Goal: Task Accomplishment & Management: Complete application form

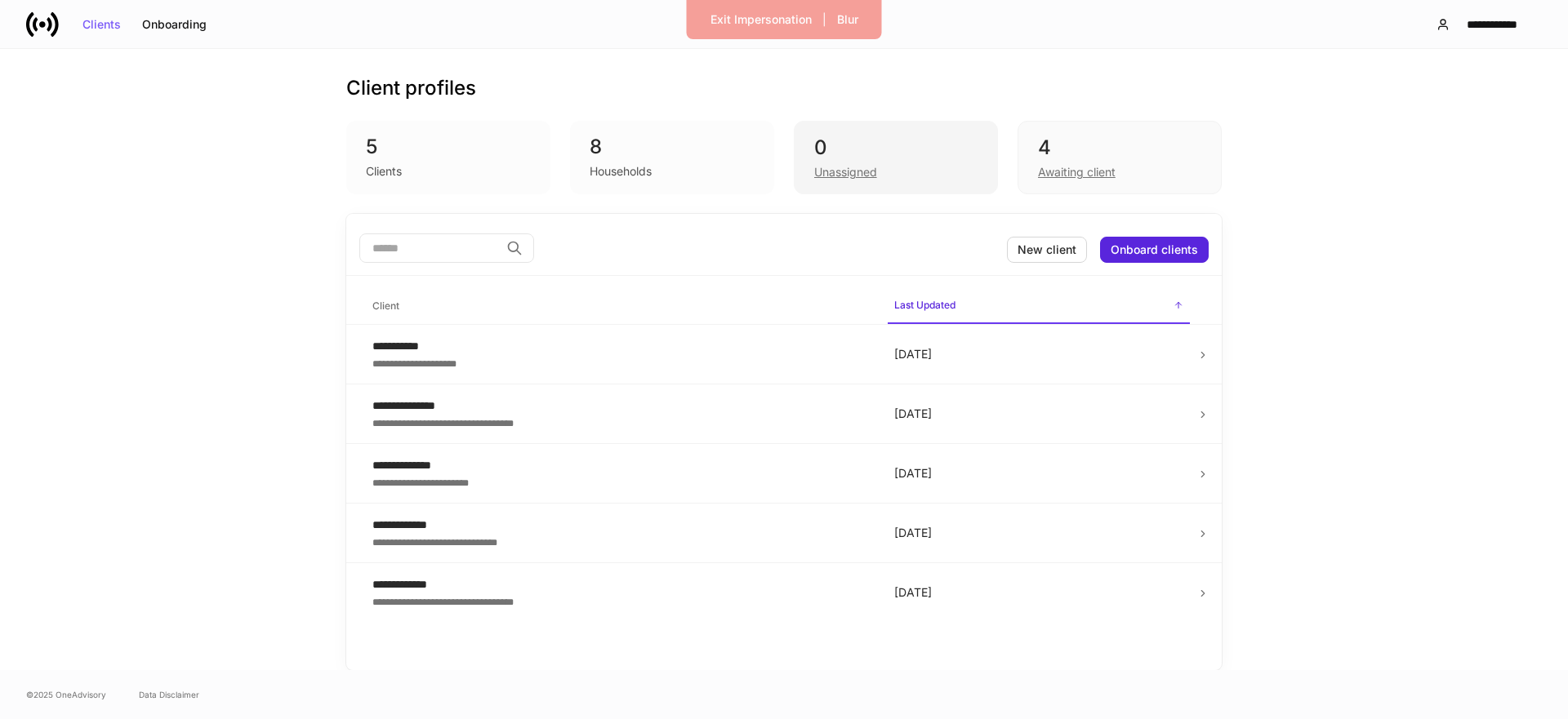
click at [873, 155] on div "0" at bounding box center [896, 147] width 164 height 26
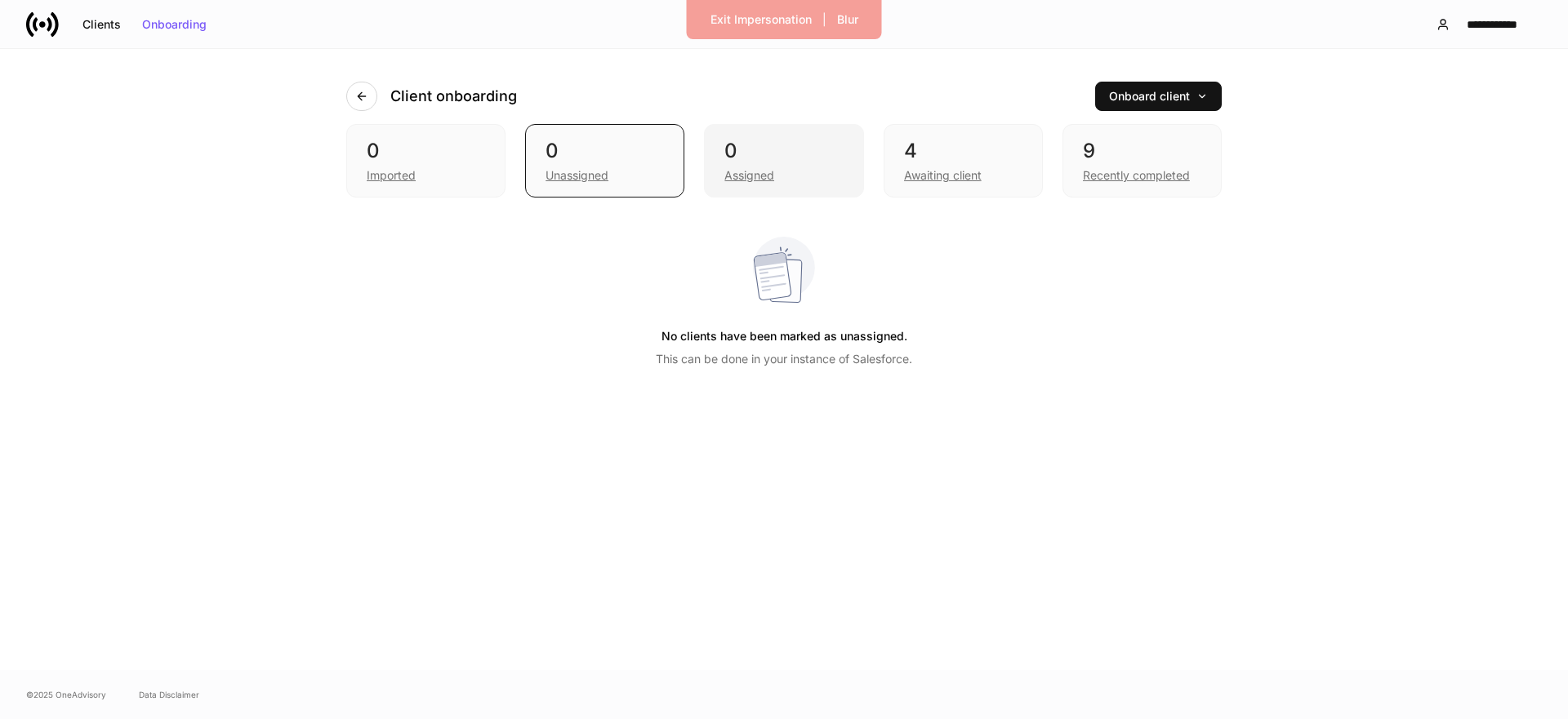
click at [797, 169] on div "Assigned" at bounding box center [783, 173] width 118 height 19
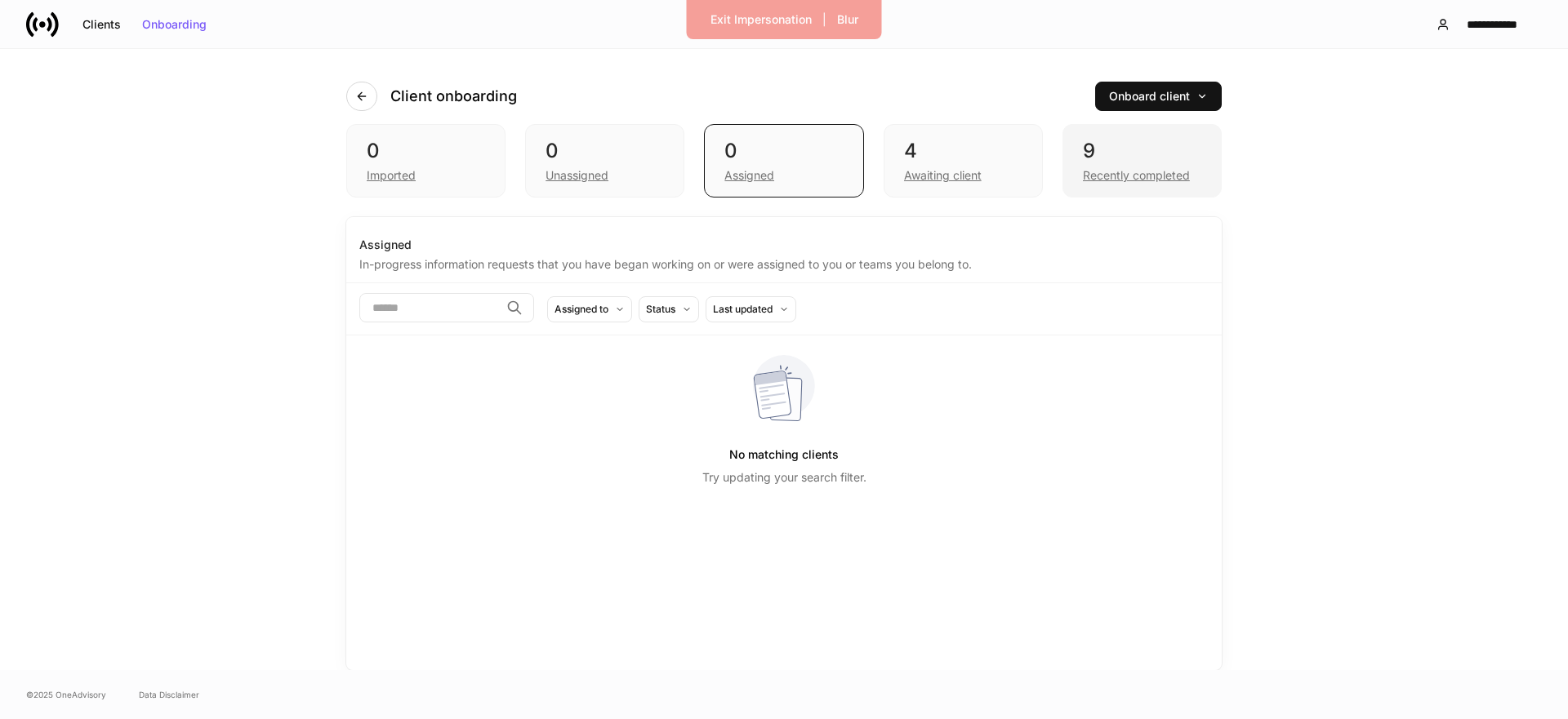
click at [1140, 175] on div "Recently completed" at bounding box center [1136, 175] width 107 height 16
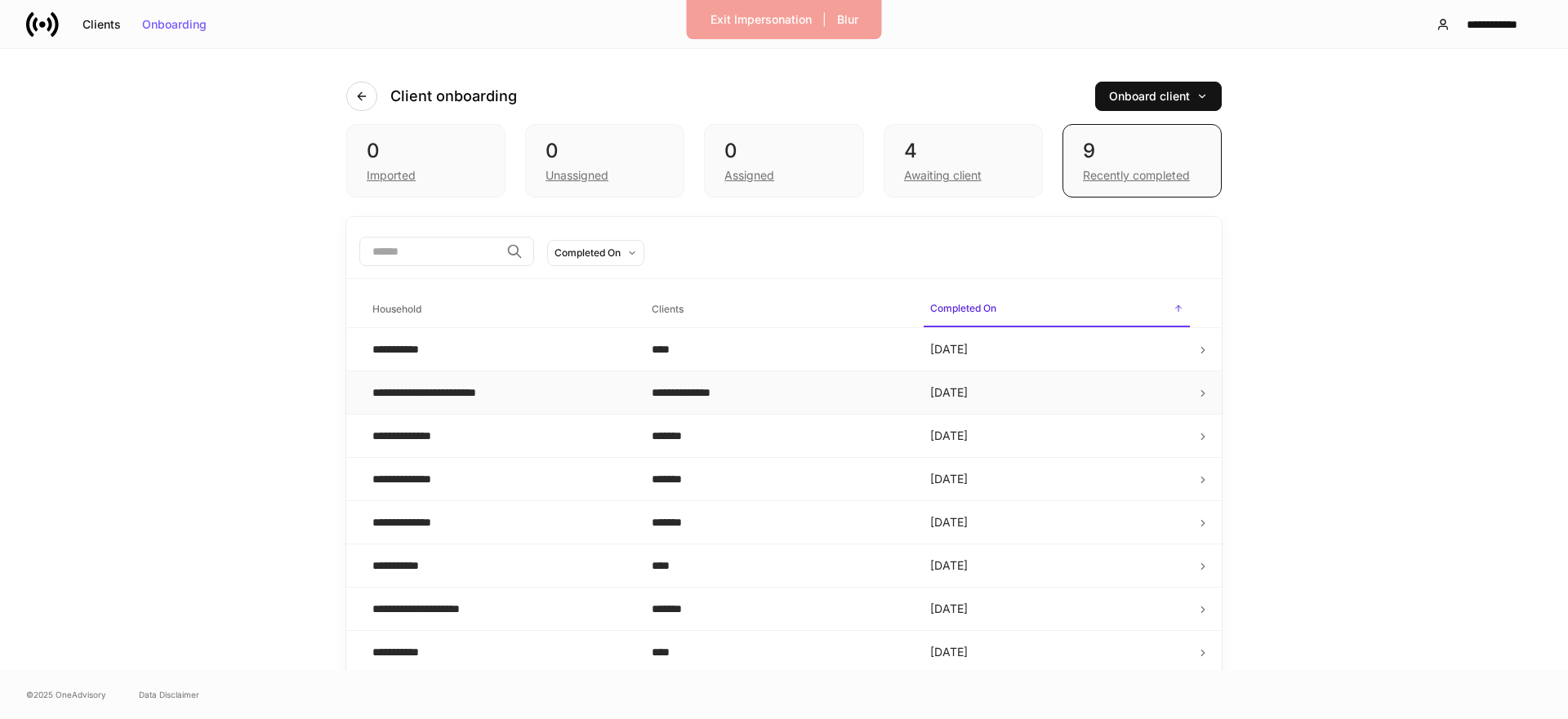
click at [545, 405] on td "**********" at bounding box center [499, 393] width 279 height 43
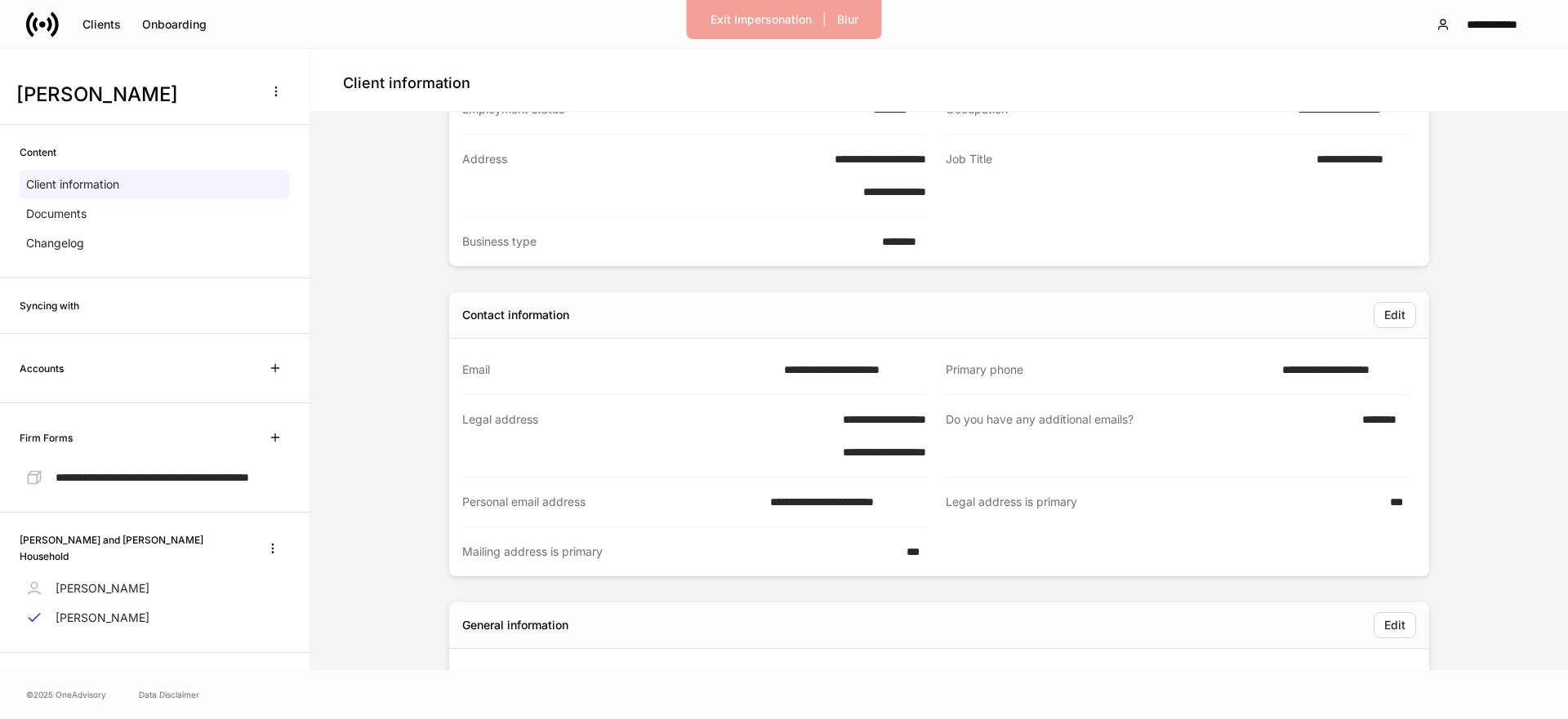
scroll to position [475, 0]
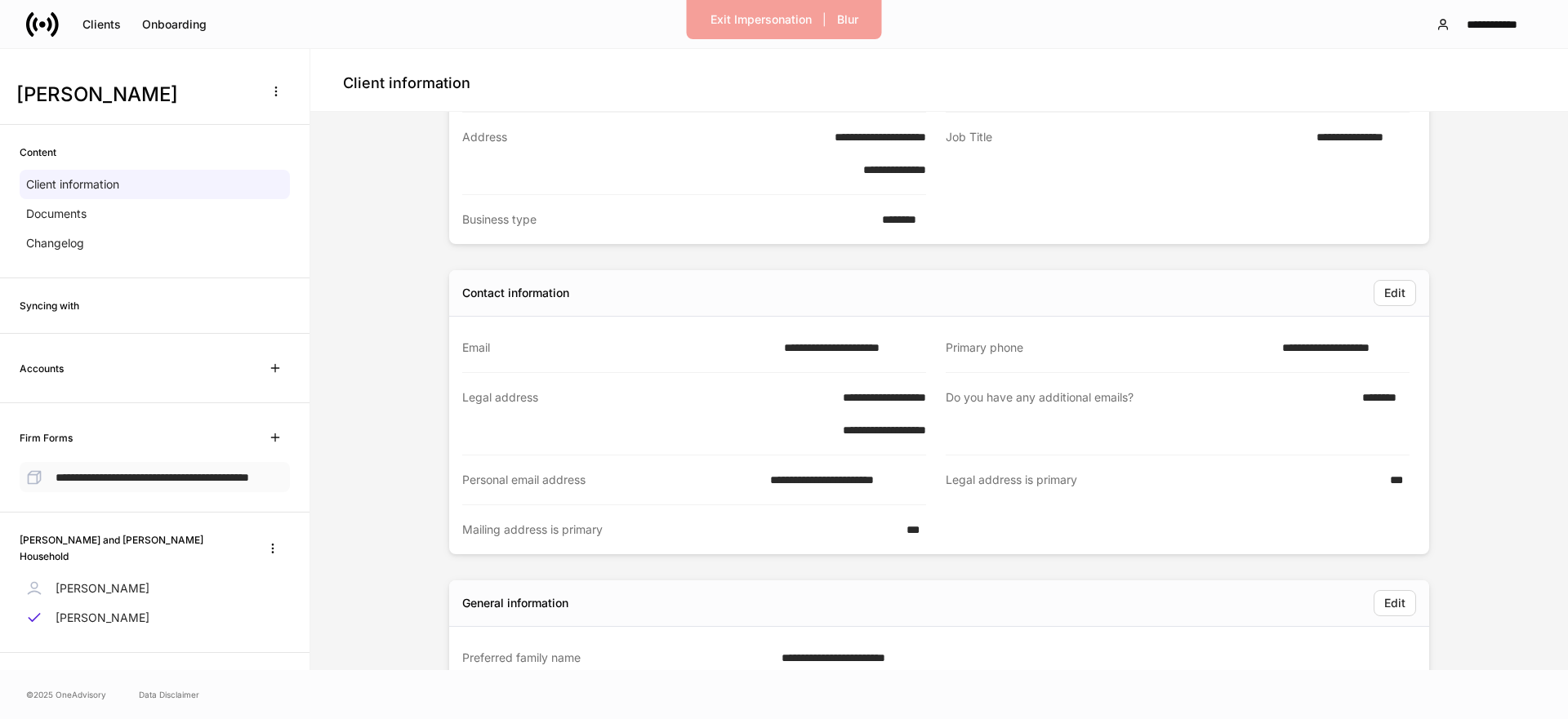
click at [144, 486] on p "**********" at bounding box center [152, 477] width 194 height 17
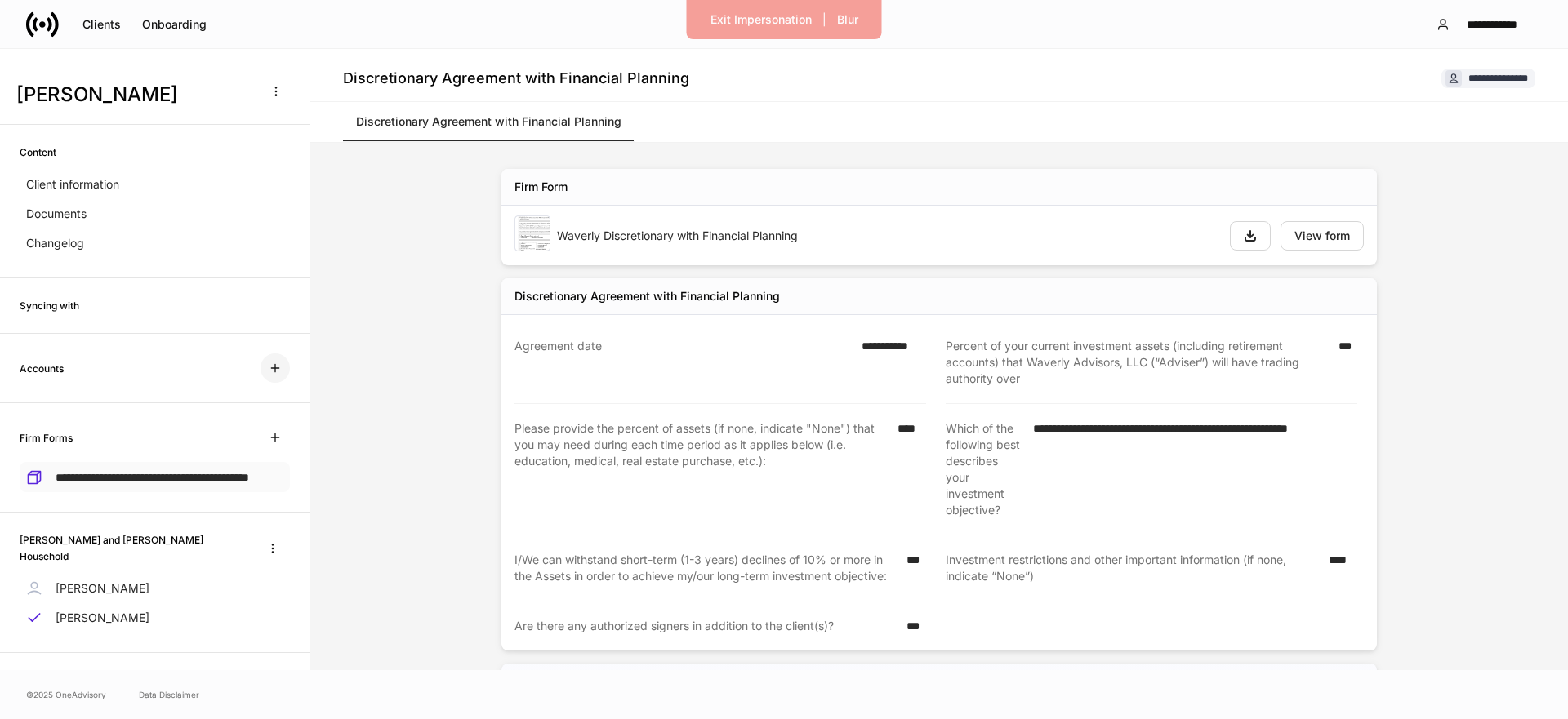
drag, startPoint x: 273, startPoint y: 371, endPoint x: 243, endPoint y: 475, distance: 108.2
click at [272, 376] on button "button" at bounding box center [274, 368] width 30 height 30
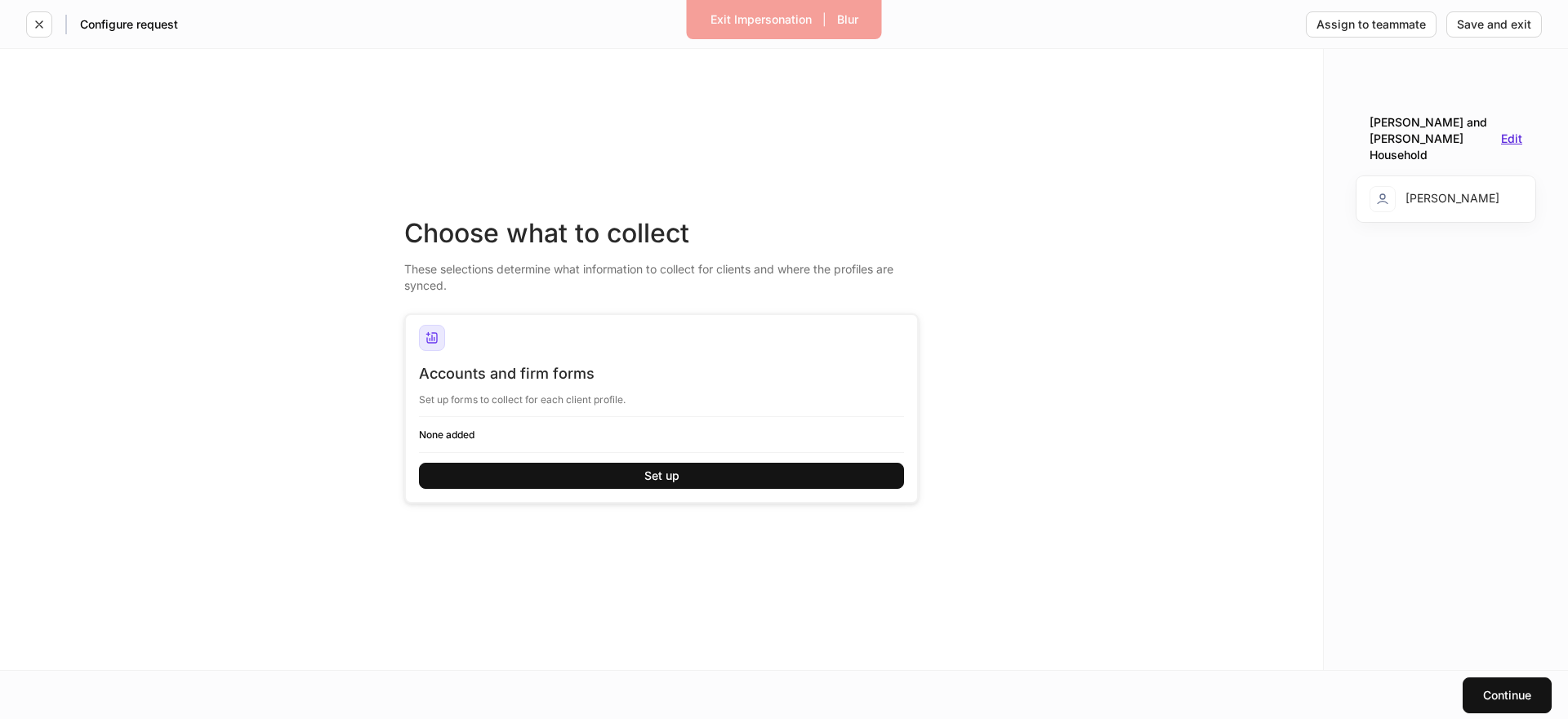
click at [1523, 132] on div "Kathryn and Colby Royster Household Edit" at bounding box center [1446, 139] width 179 height 75
click at [1514, 133] on div "Edit" at bounding box center [1511, 139] width 21 height 12
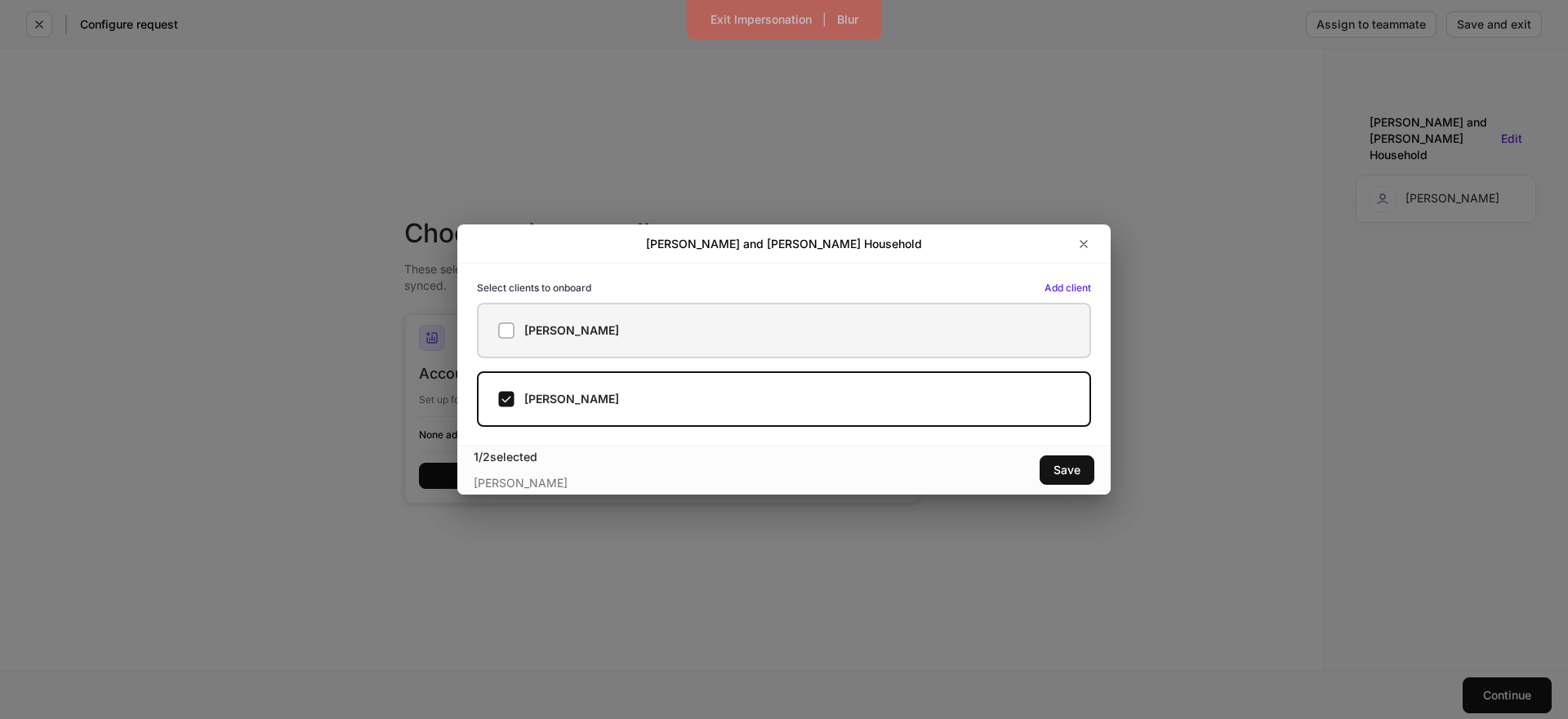
click at [712, 320] on label "[PERSON_NAME]" at bounding box center [784, 331] width 614 height 56
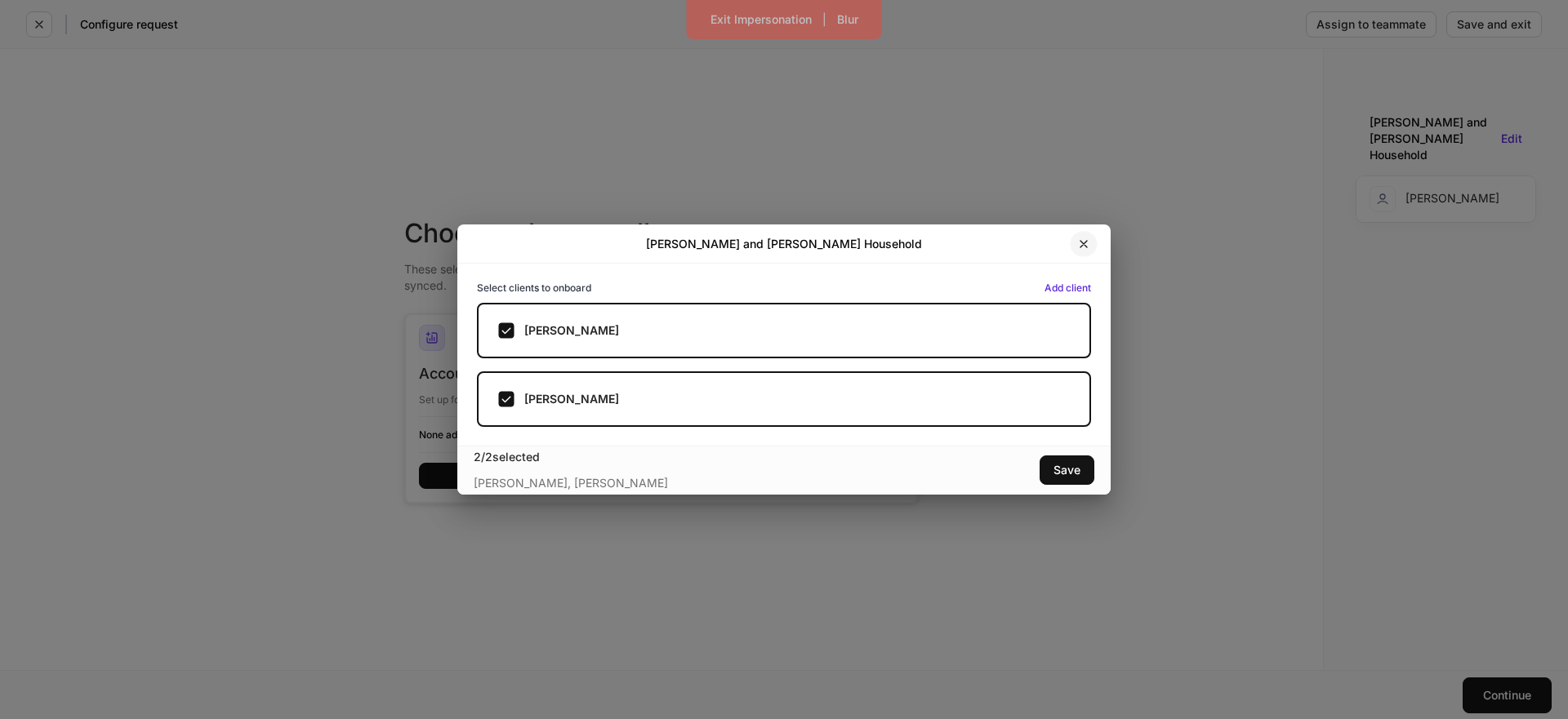
drag, startPoint x: 1081, startPoint y: 241, endPoint x: 1072, endPoint y: 243, distance: 9.2
click at [1081, 241] on icon "button" at bounding box center [1084, 244] width 7 height 7
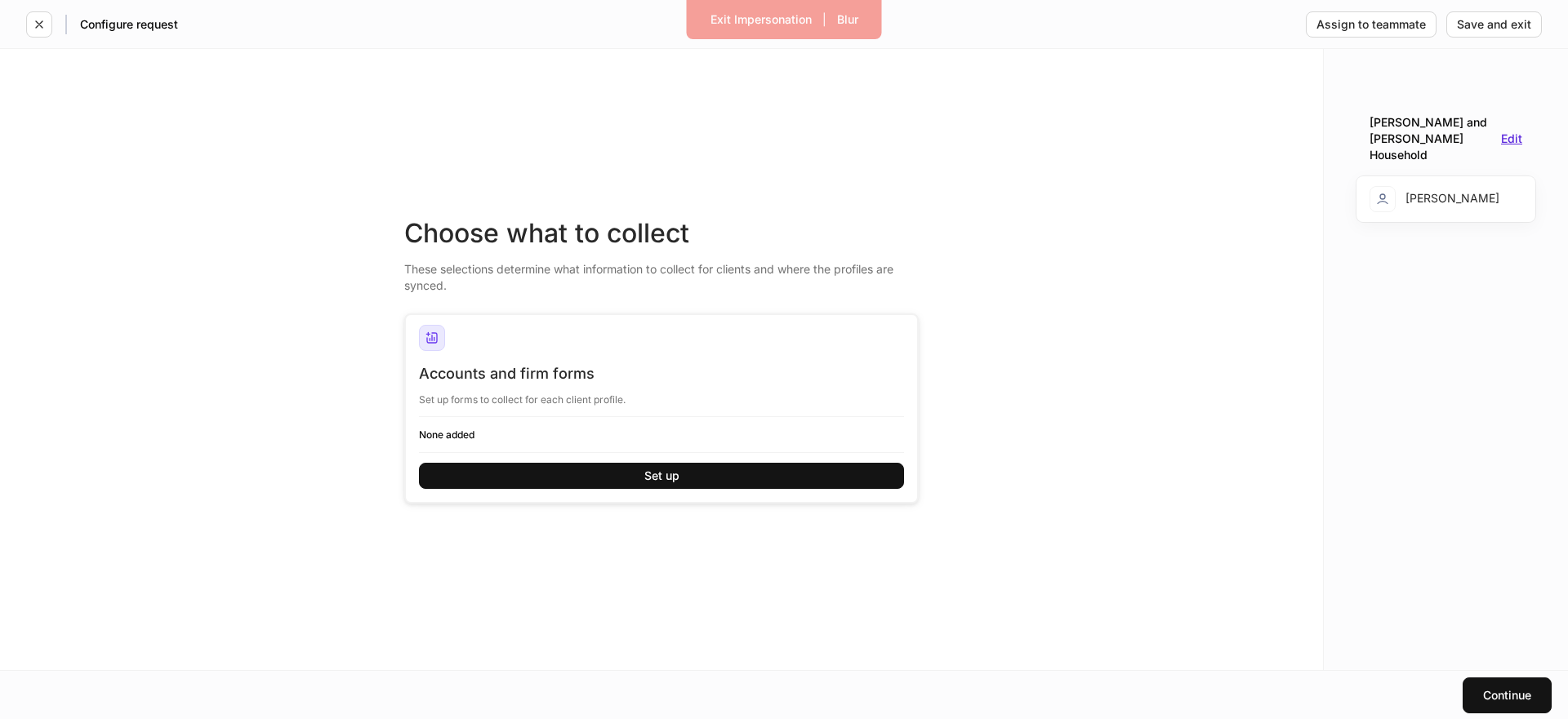
click at [1521, 133] on div "Edit" at bounding box center [1511, 139] width 21 height 12
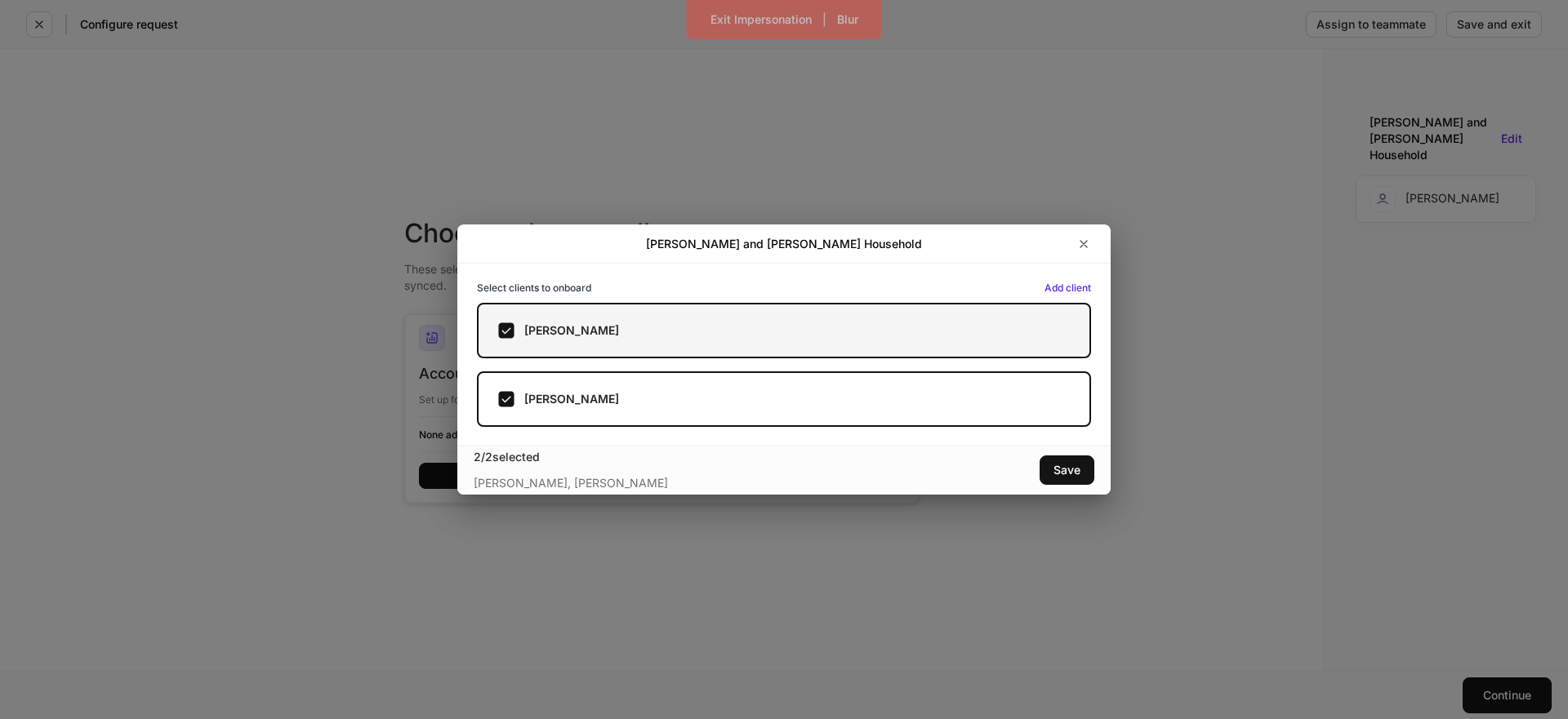
click at [937, 338] on label "[PERSON_NAME]" at bounding box center [784, 331] width 614 height 56
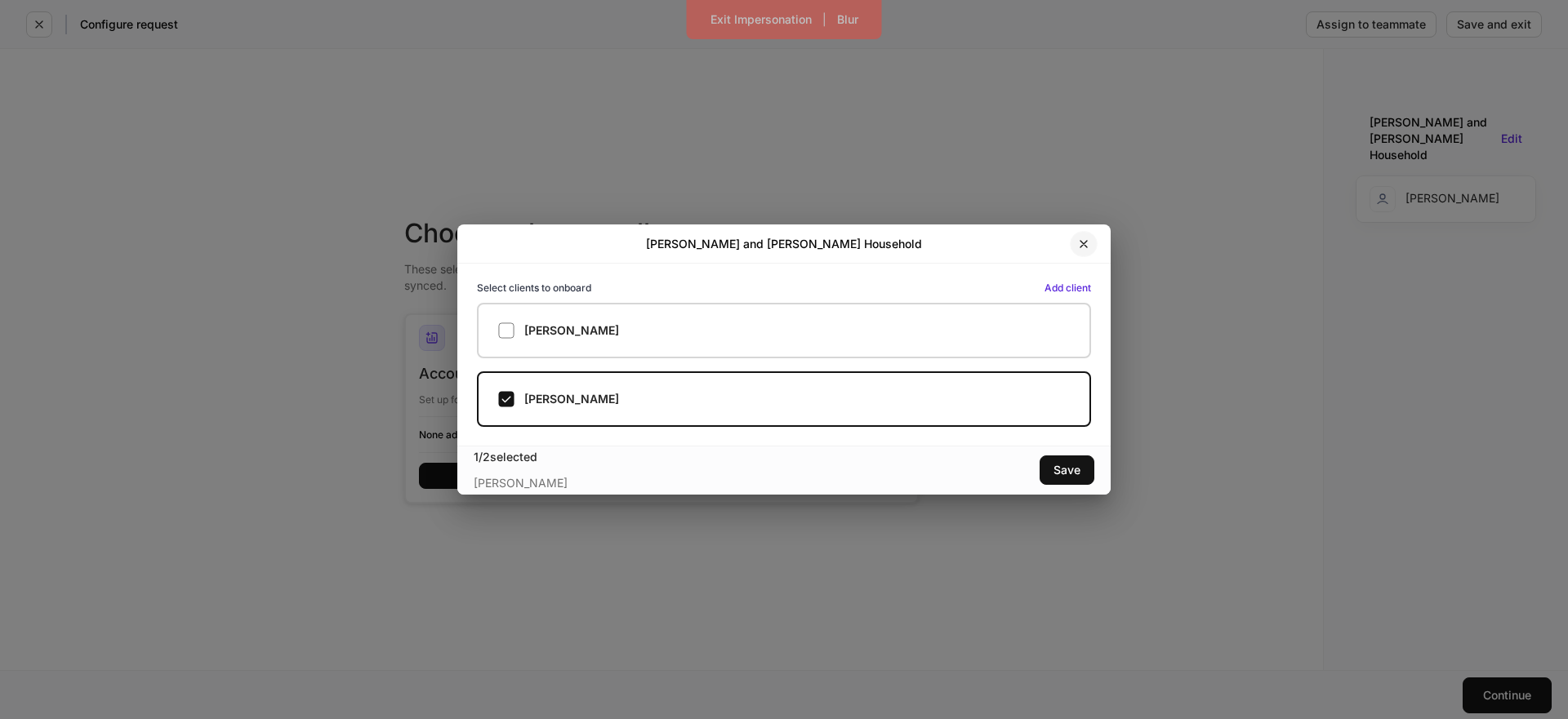
click at [1086, 240] on icon "button" at bounding box center [1084, 244] width 13 height 13
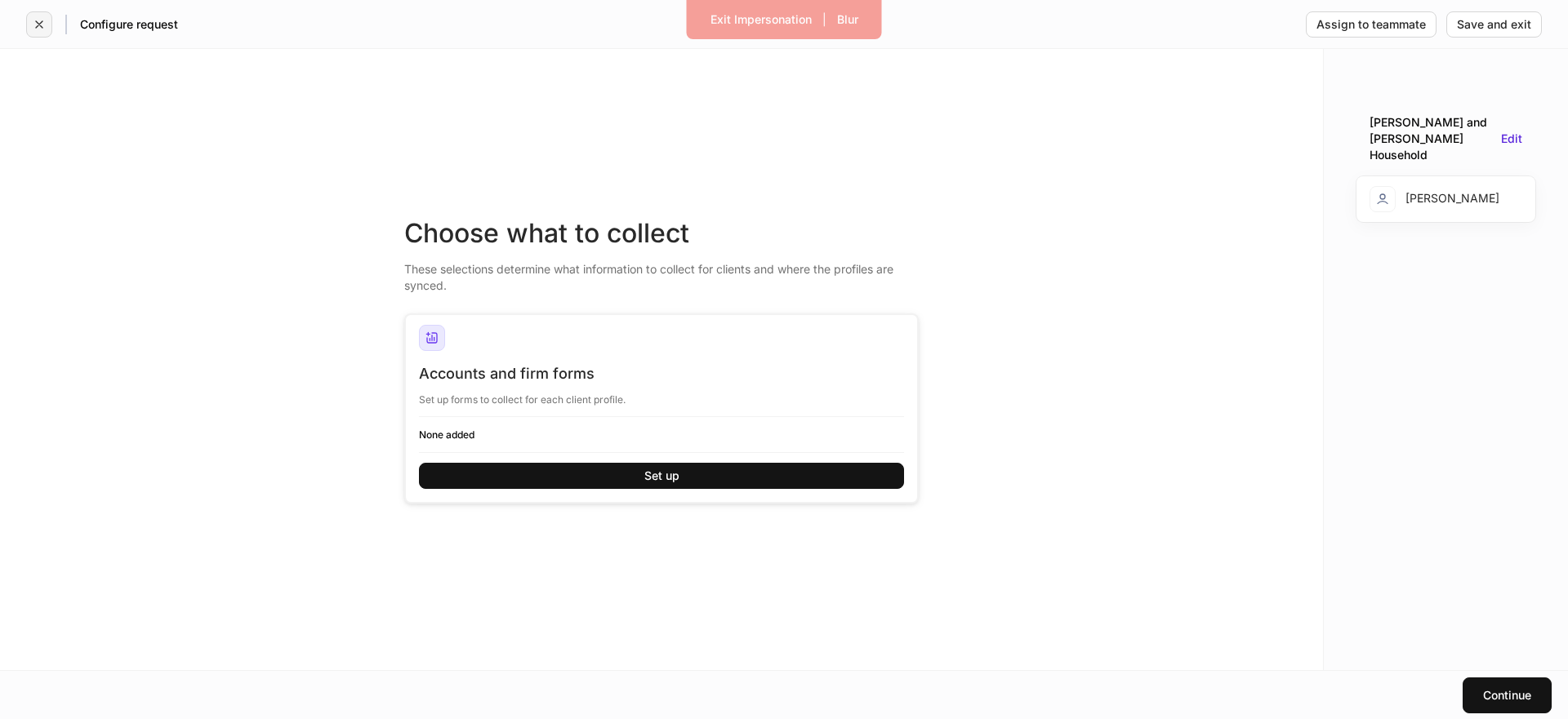
click at [37, 28] on icon "button" at bounding box center [39, 25] width 13 height 13
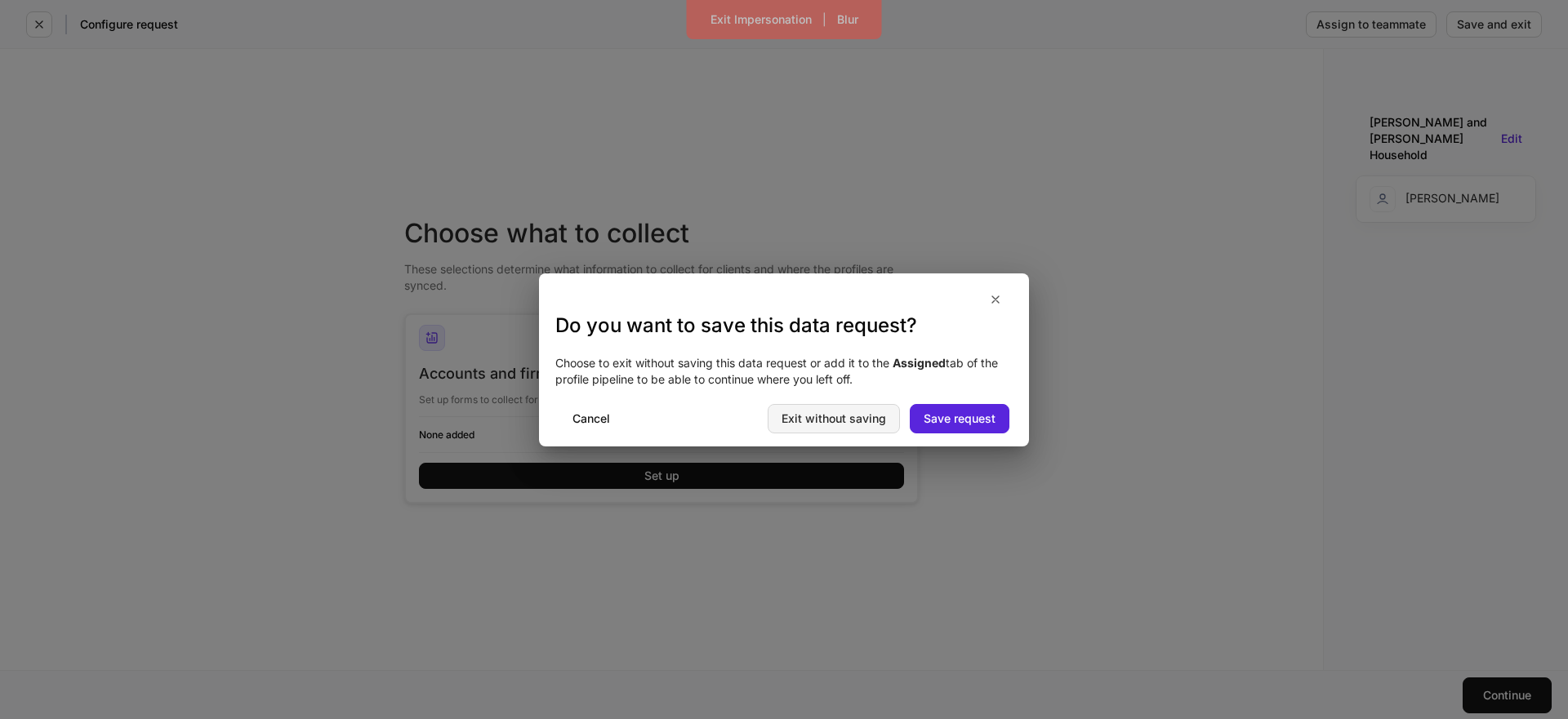
click at [808, 416] on div "Exit without saving" at bounding box center [833, 419] width 105 height 12
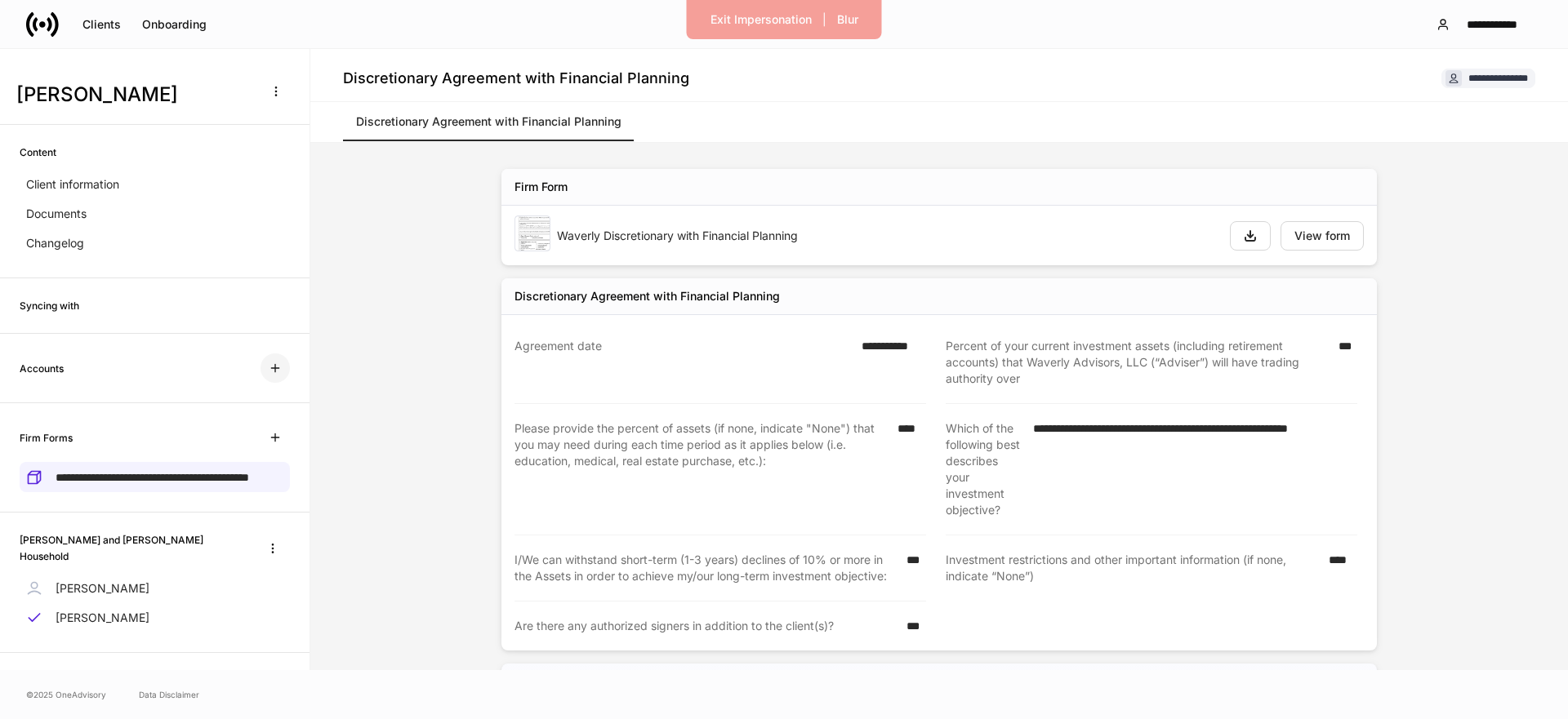
click at [272, 368] on icon "button" at bounding box center [275, 369] width 8 height 8
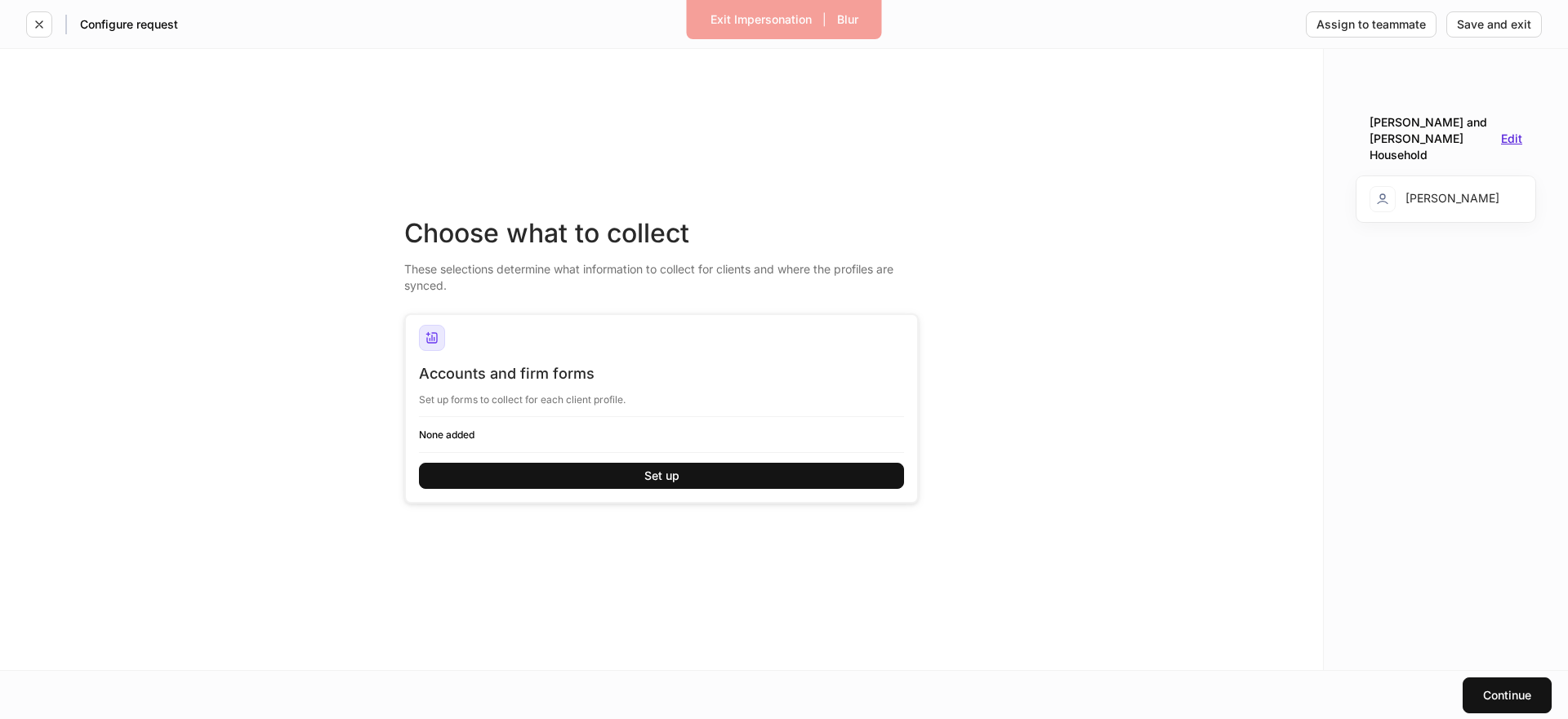
click at [1514, 133] on div "Edit" at bounding box center [1511, 139] width 21 height 12
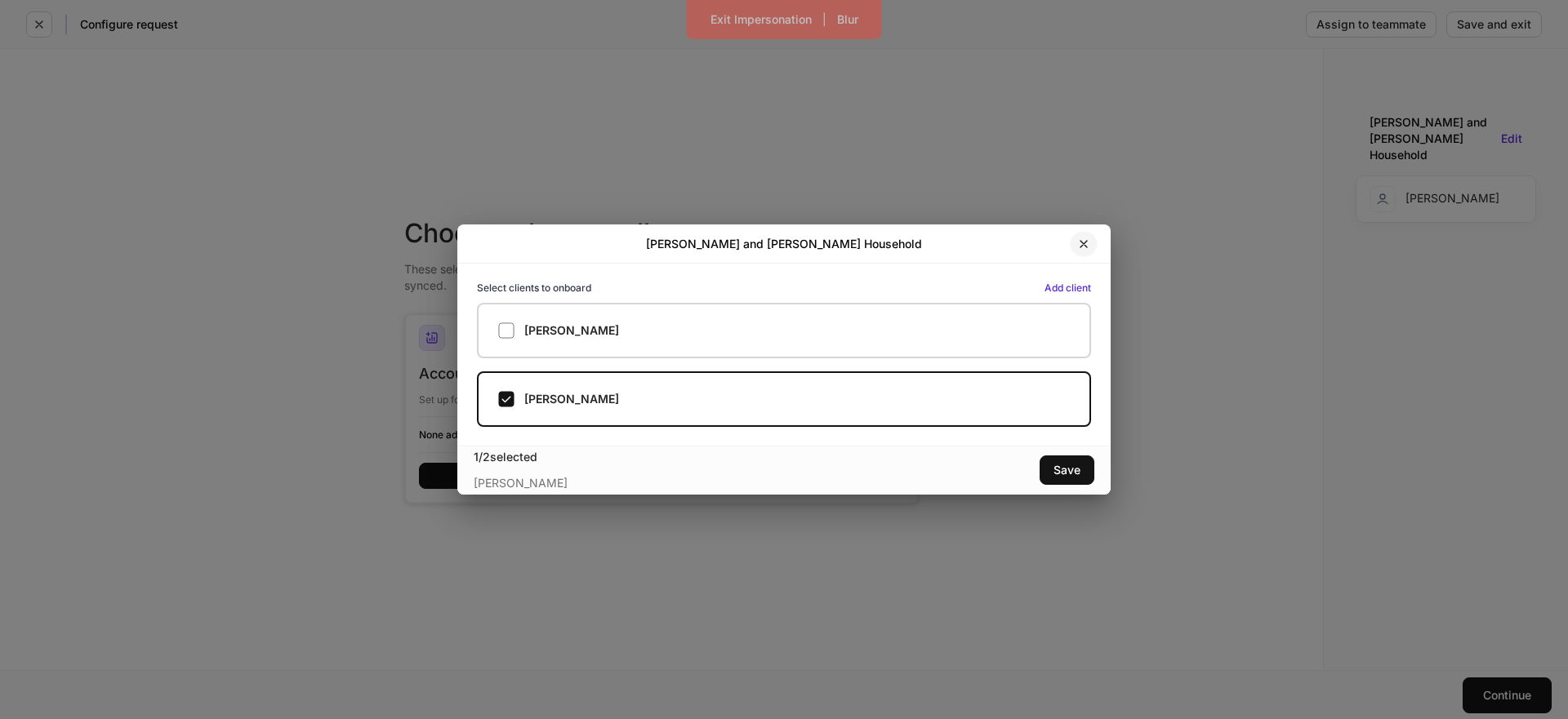
drag, startPoint x: 1092, startPoint y: 245, endPoint x: 1025, endPoint y: 264, distance: 69.6
click at [1092, 245] on button "button" at bounding box center [1084, 244] width 28 height 26
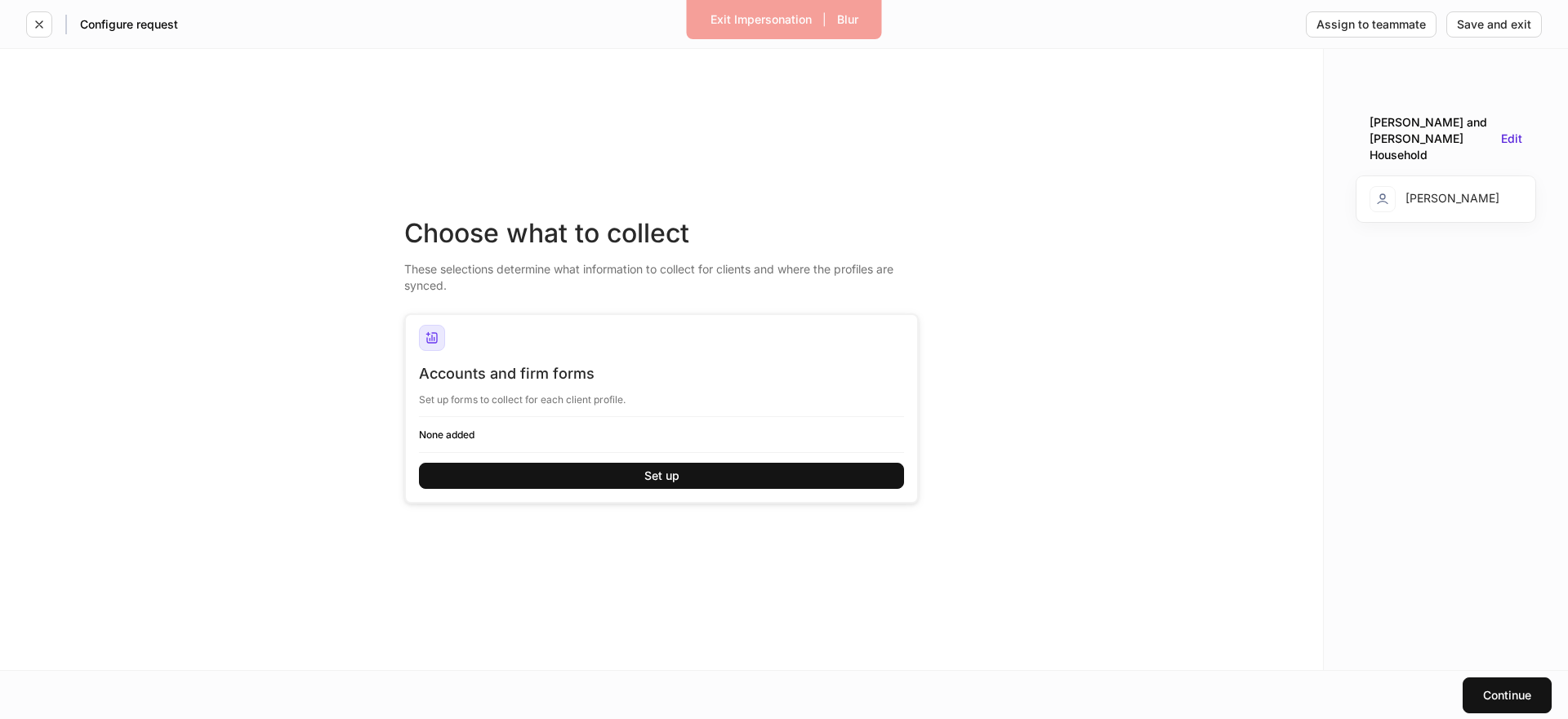
click at [53, 14] on div "Configure request" at bounding box center [102, 24] width 152 height 26
click at [51, 16] on button "button" at bounding box center [39, 24] width 26 height 26
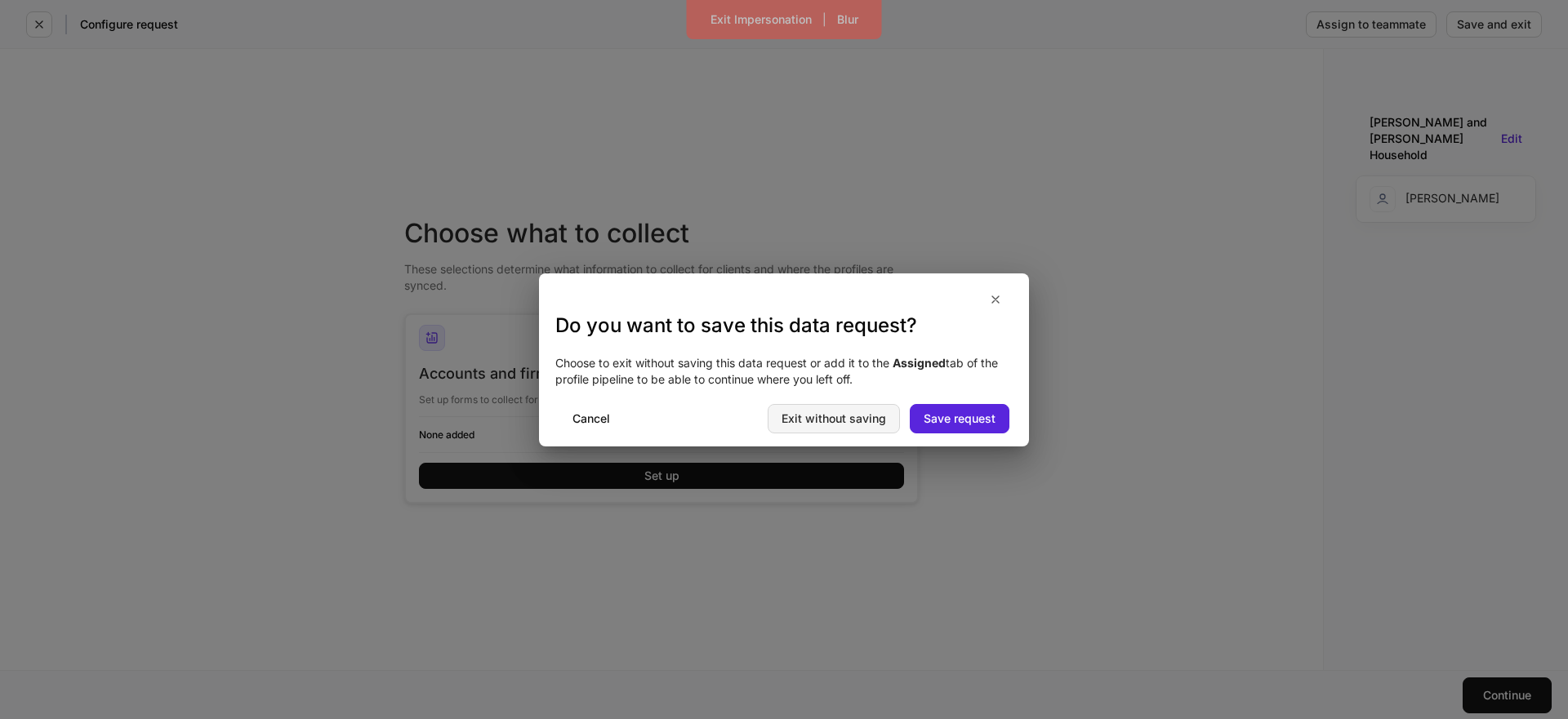
click at [855, 422] on div "Exit without saving" at bounding box center [833, 419] width 105 height 12
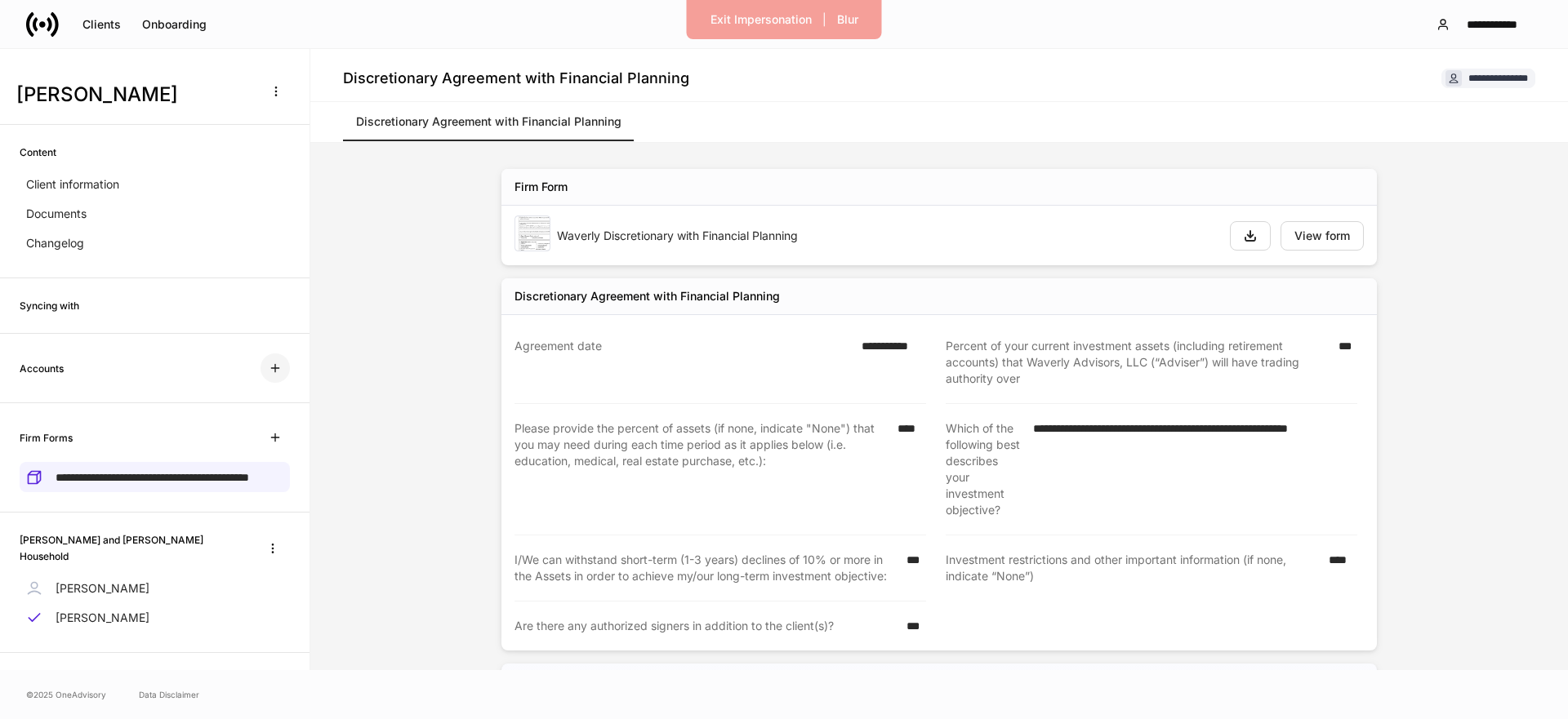
click at [277, 370] on icon "button" at bounding box center [275, 369] width 13 height 13
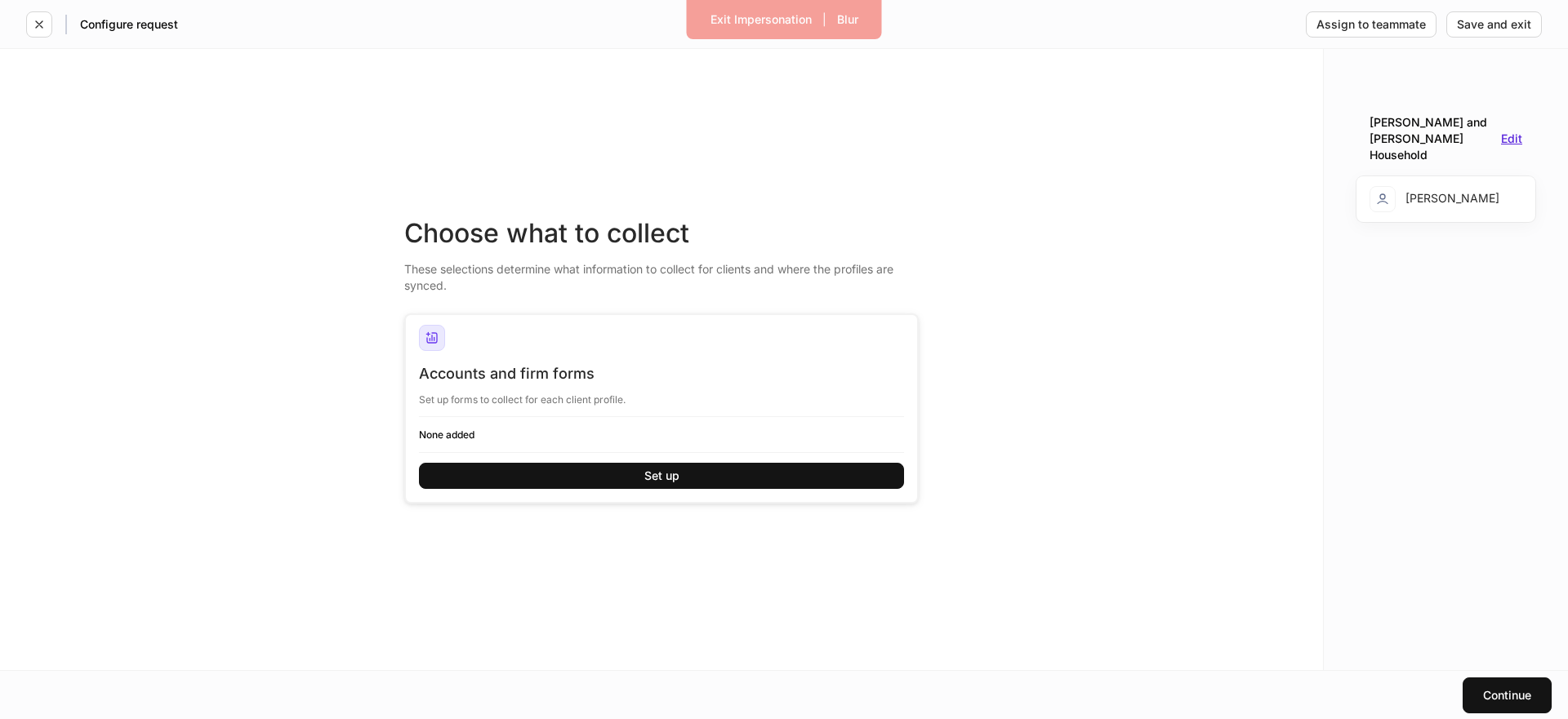
click at [1515, 136] on div "Edit" at bounding box center [1511, 139] width 21 height 12
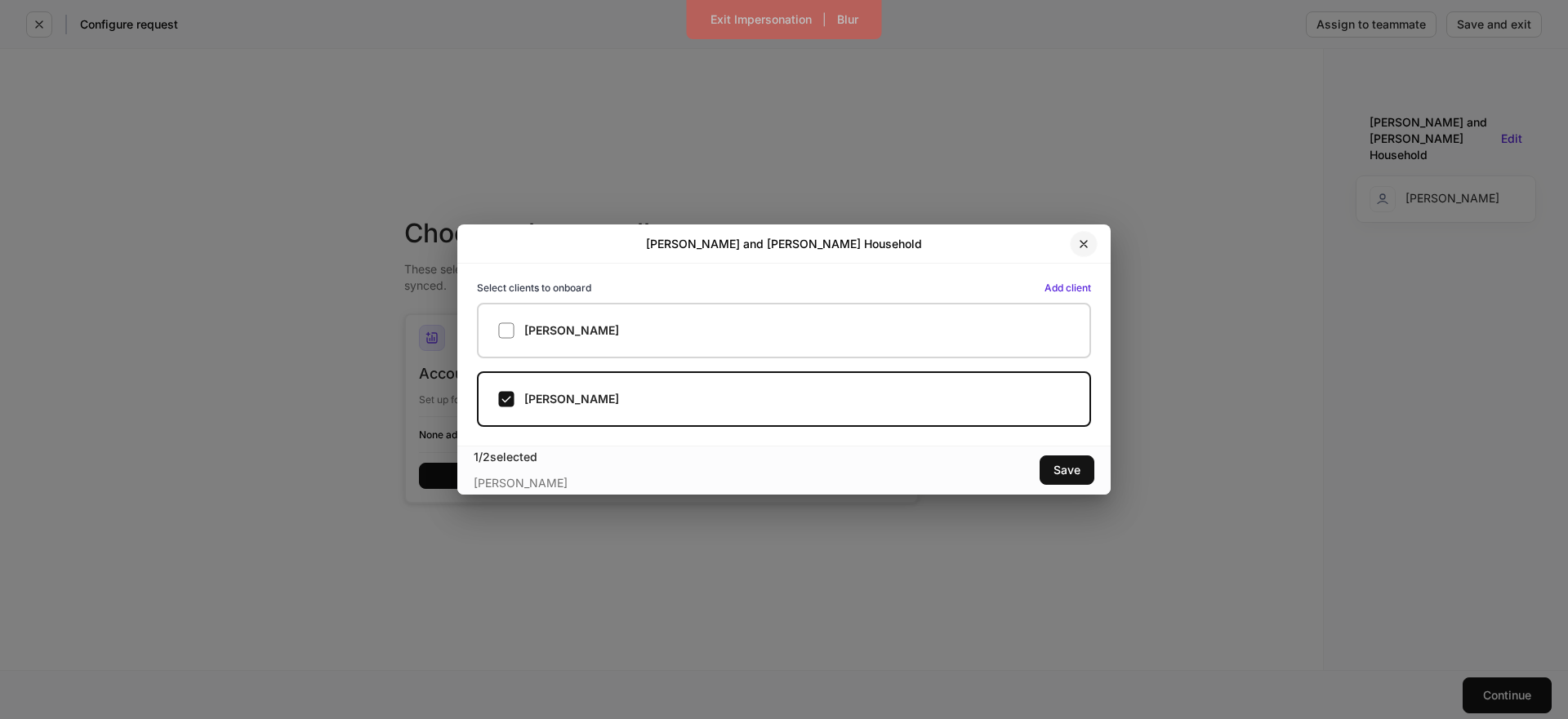
click at [1083, 245] on icon "button" at bounding box center [1084, 244] width 13 height 13
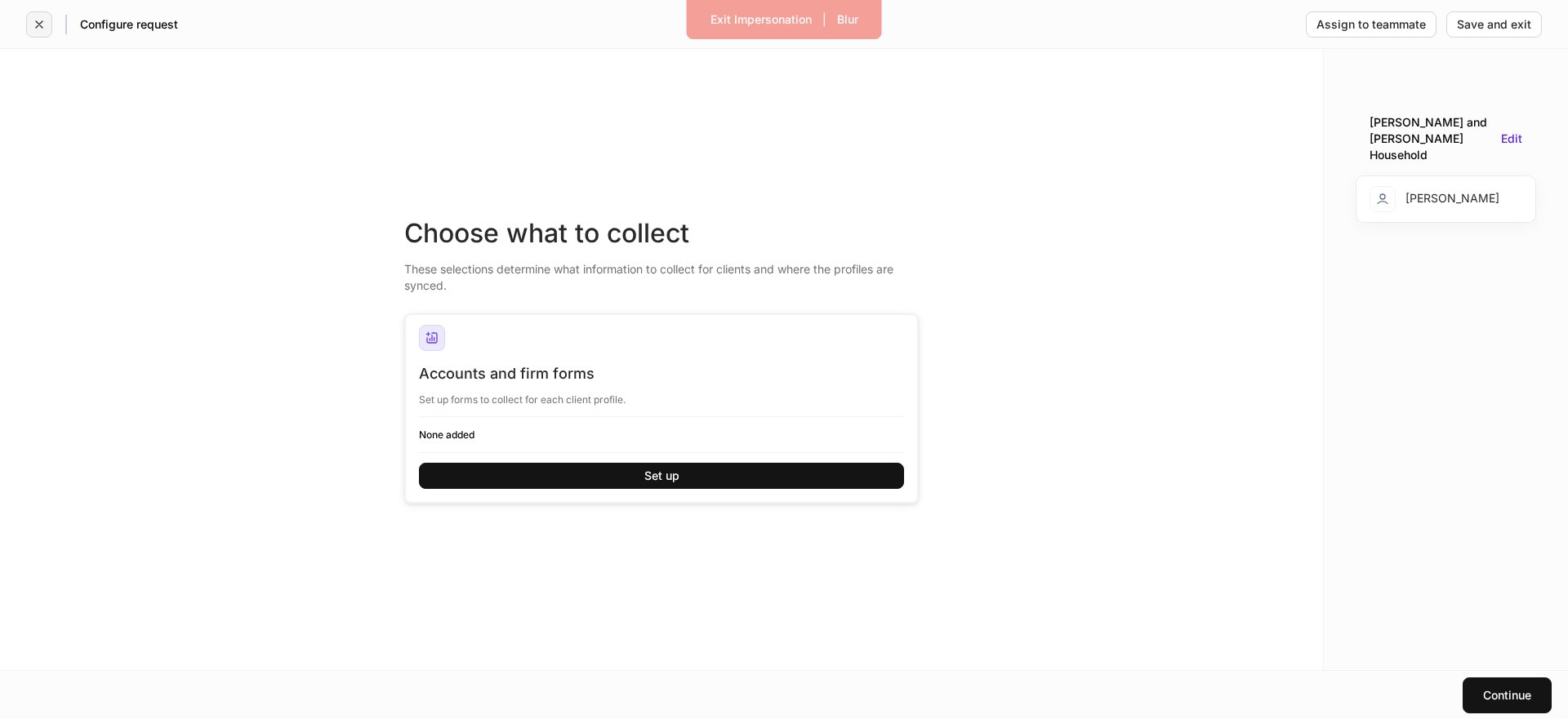
click at [28, 16] on button "button" at bounding box center [39, 24] width 26 height 26
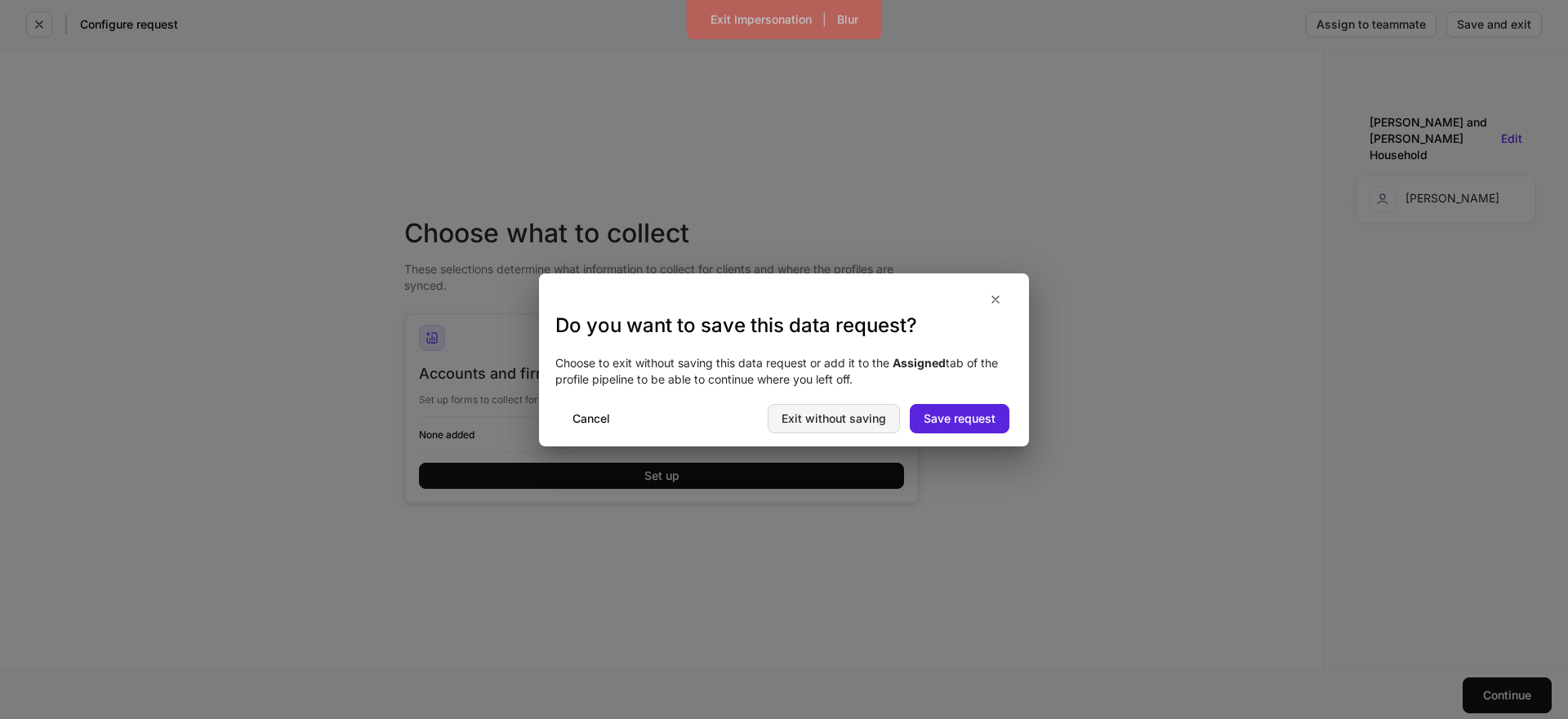
click at [824, 420] on div "Exit without saving" at bounding box center [833, 419] width 105 height 12
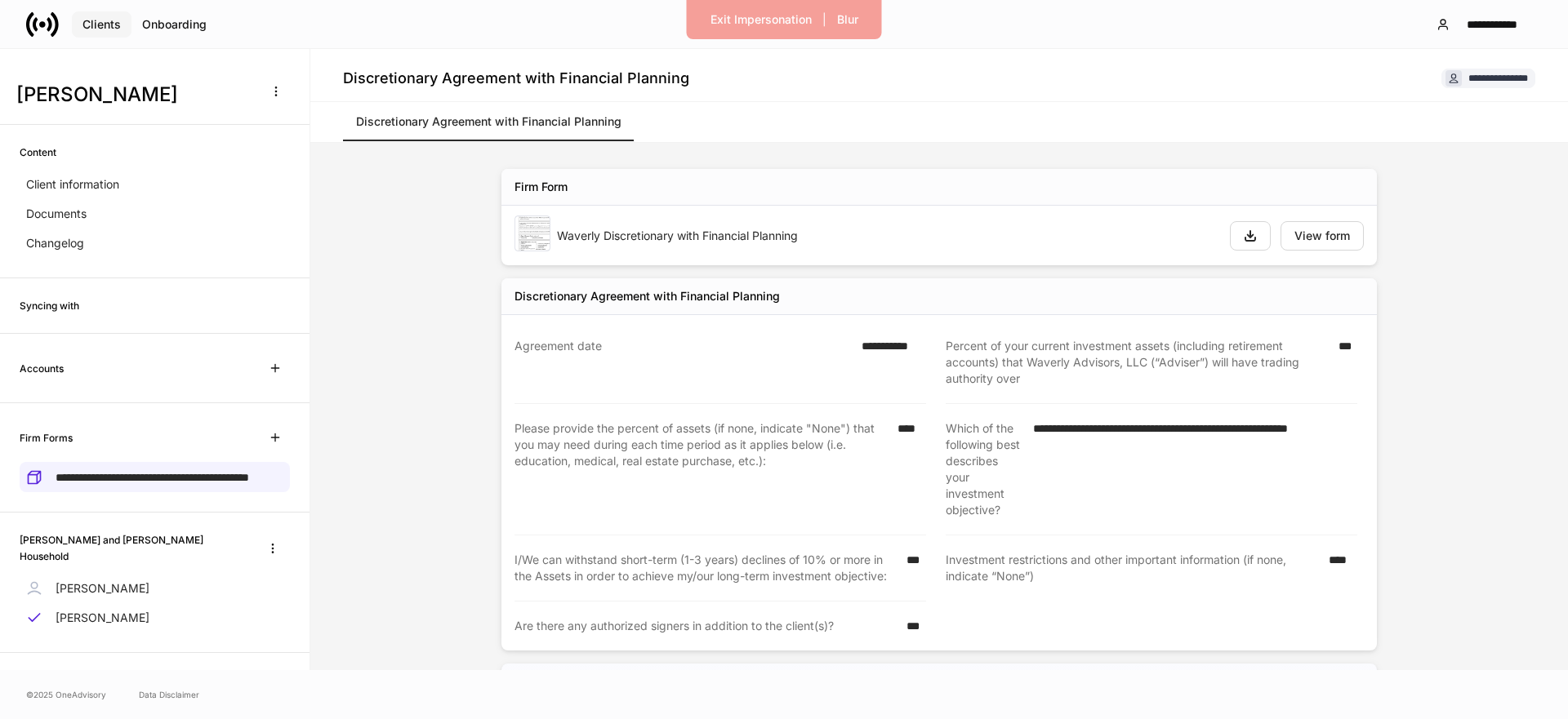
click at [83, 19] on div "Clients" at bounding box center [102, 25] width 39 height 12
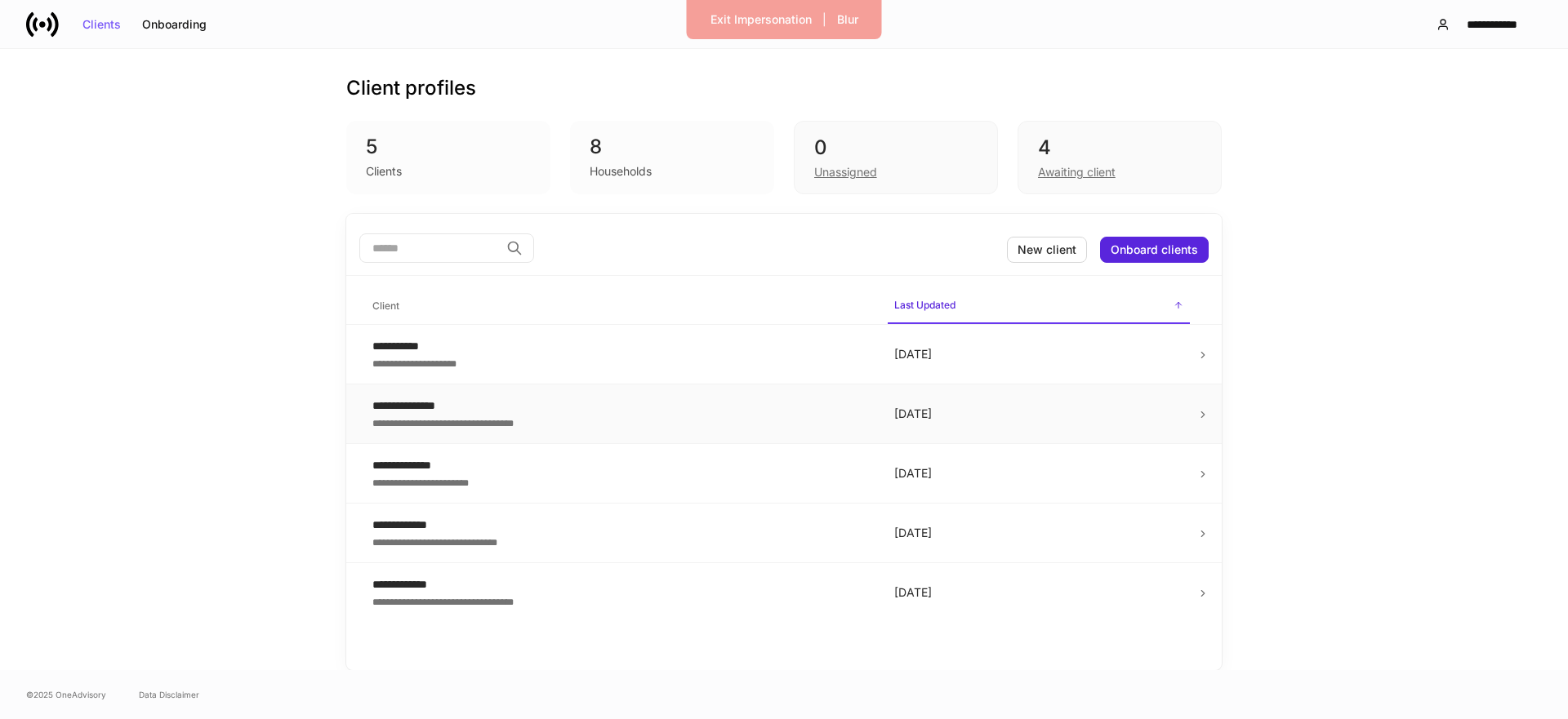
click at [512, 419] on div "**********" at bounding box center [620, 422] width 496 height 16
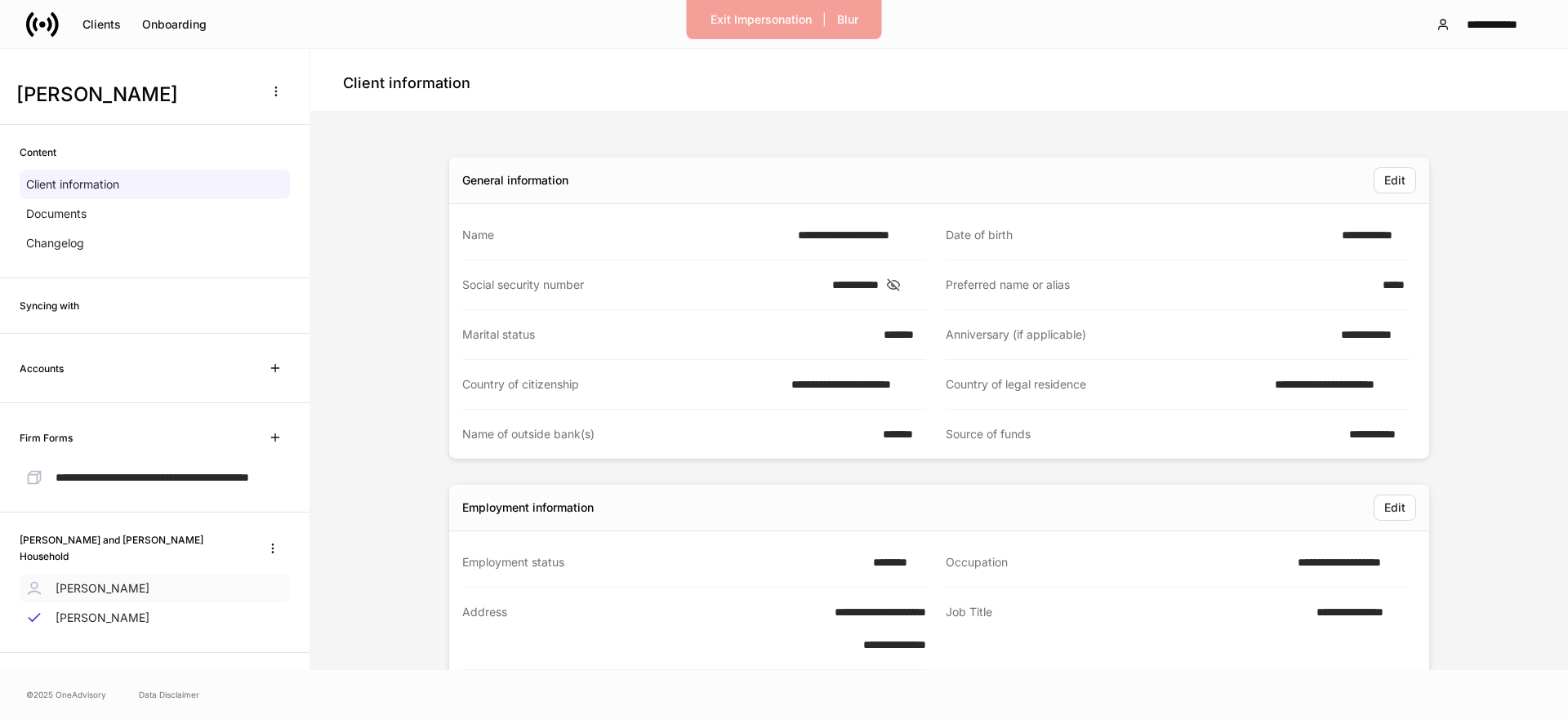
click at [132, 603] on div "[PERSON_NAME]" at bounding box center [154, 588] width 271 height 30
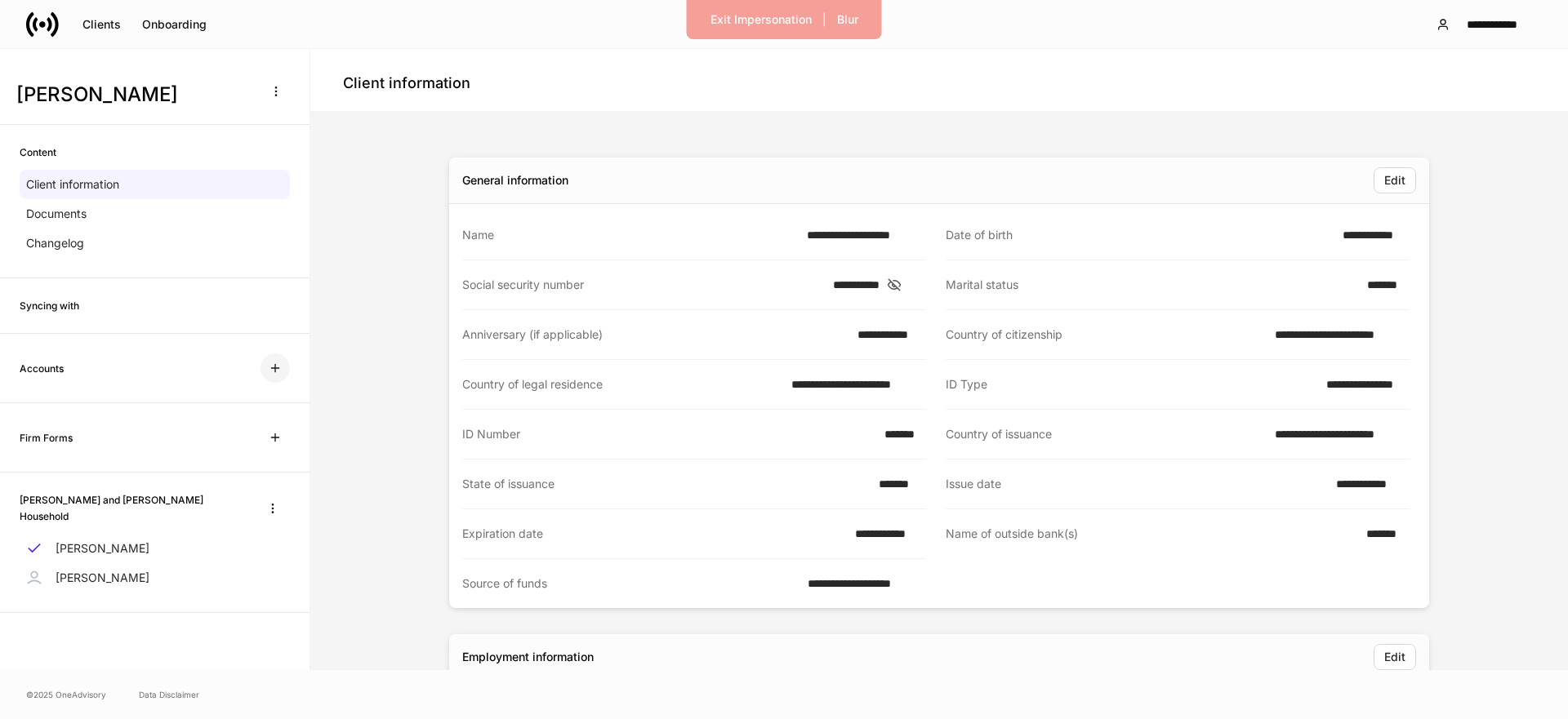
click at [282, 370] on button "button" at bounding box center [274, 368] width 30 height 30
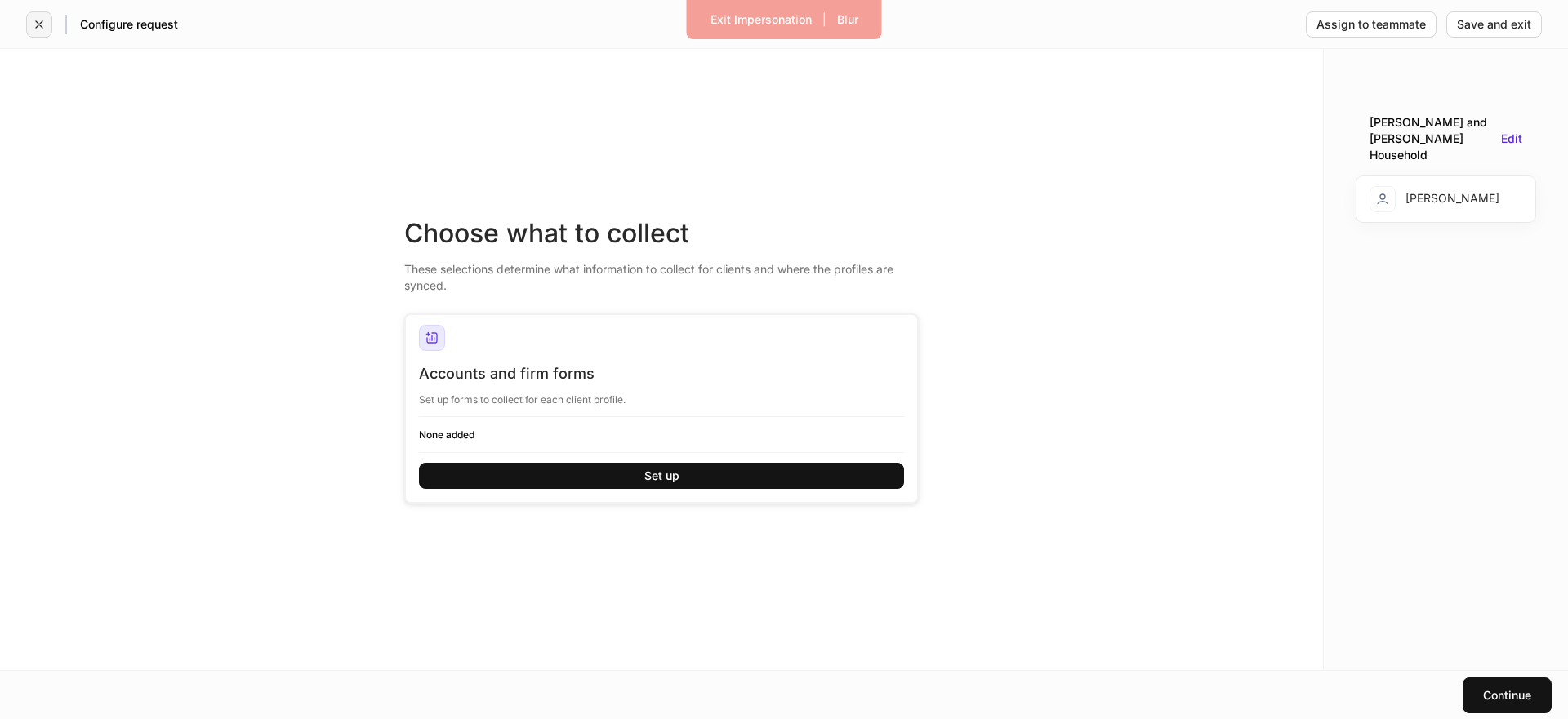
click at [35, 20] on icon "button" at bounding box center [39, 25] width 13 height 13
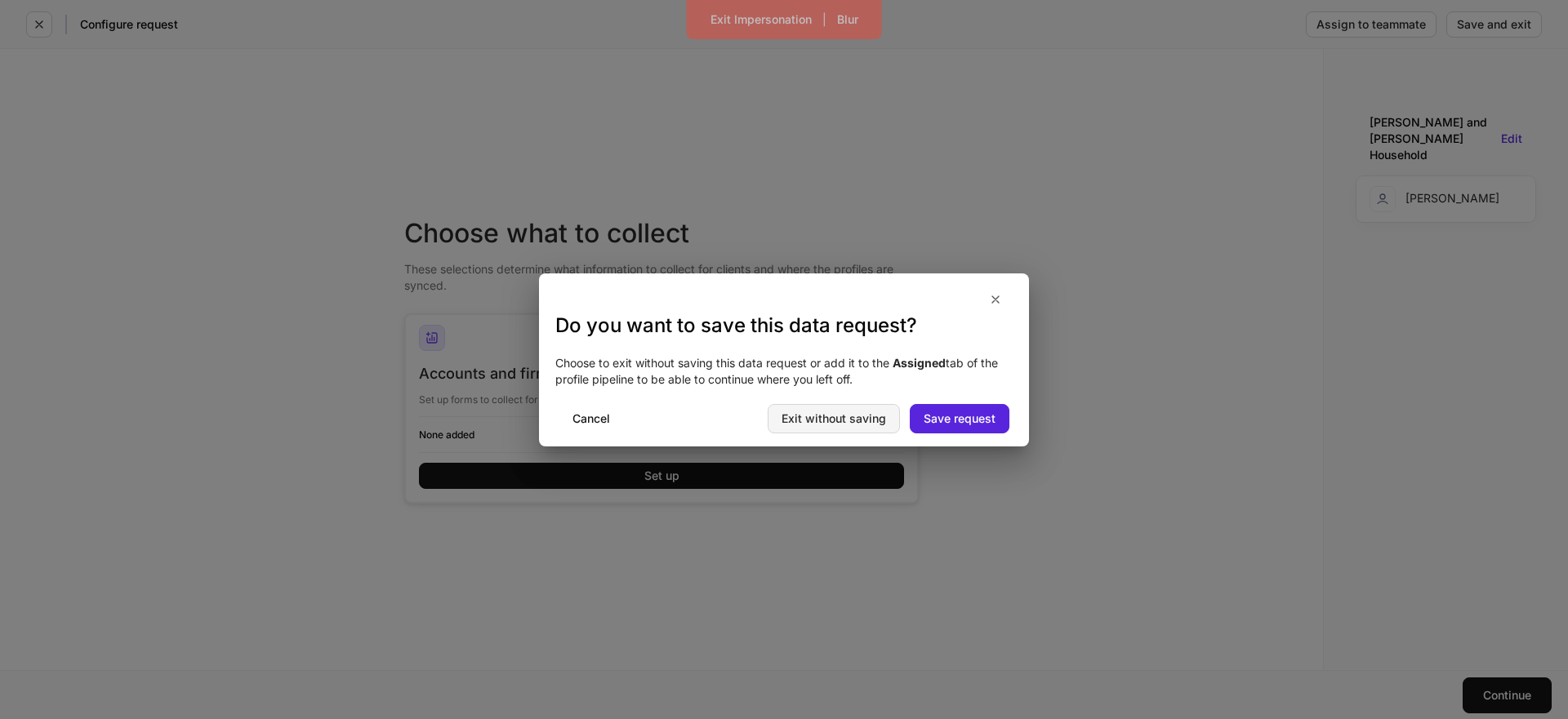
click at [798, 417] on div "Exit without saving" at bounding box center [833, 419] width 105 height 12
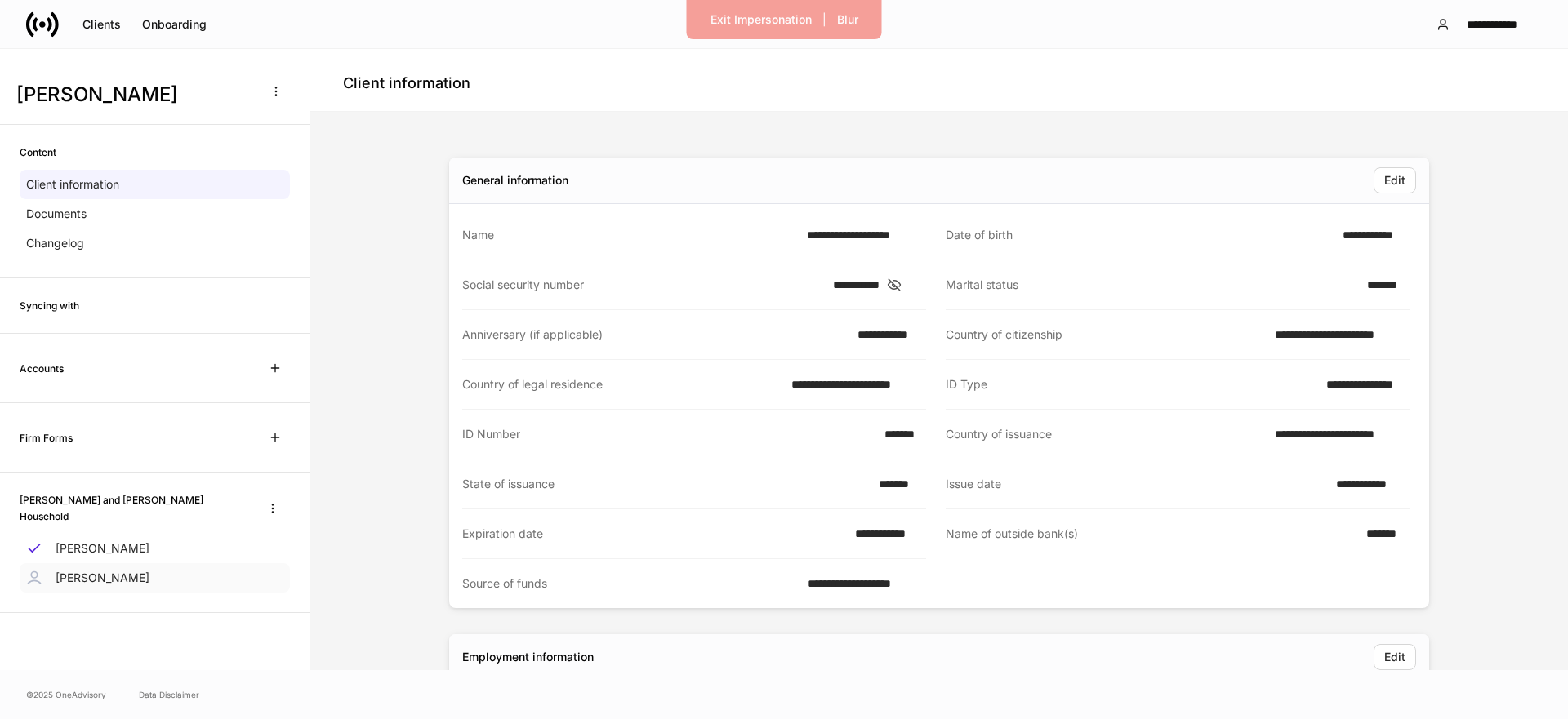
click at [81, 563] on div "[PERSON_NAME]" at bounding box center [154, 578] width 271 height 30
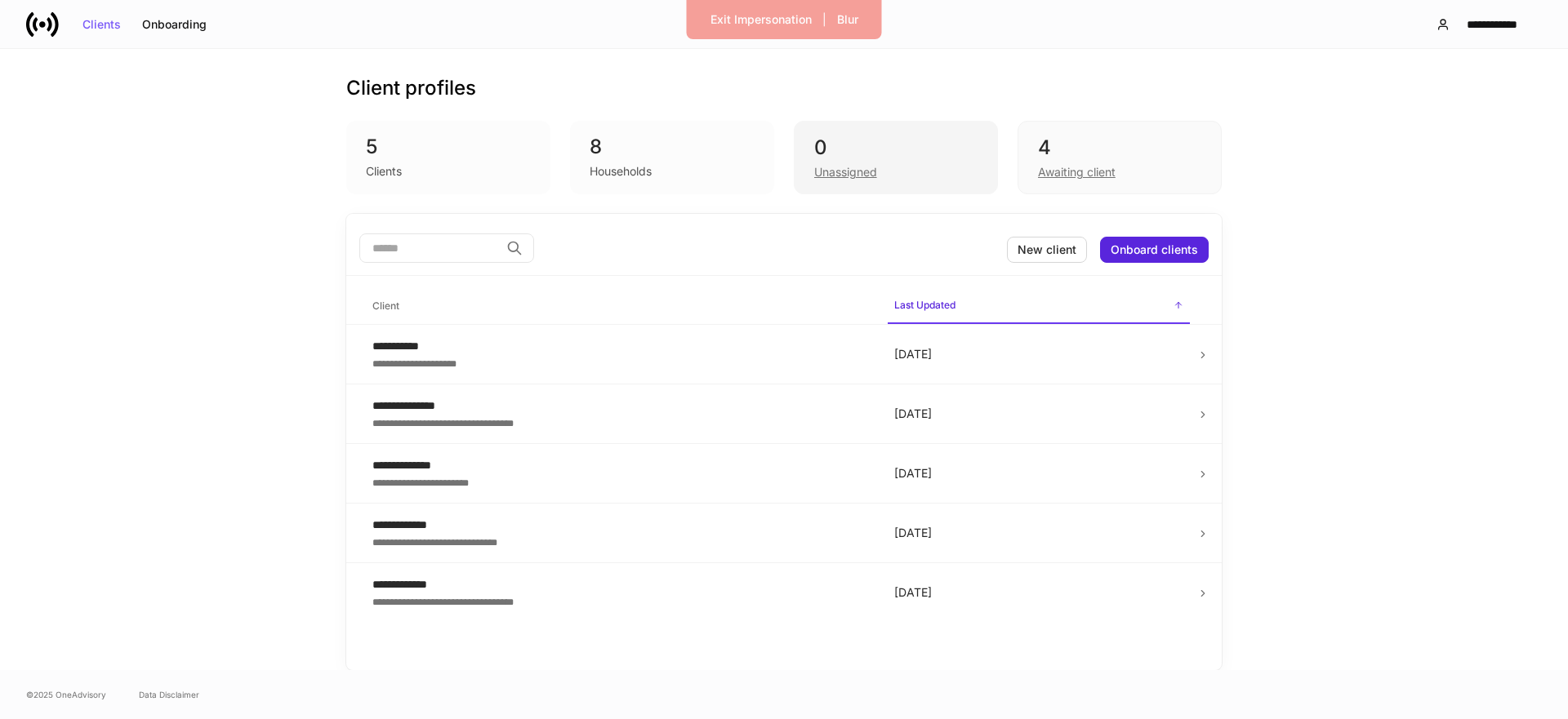
click at [895, 158] on div "0" at bounding box center [896, 147] width 164 height 26
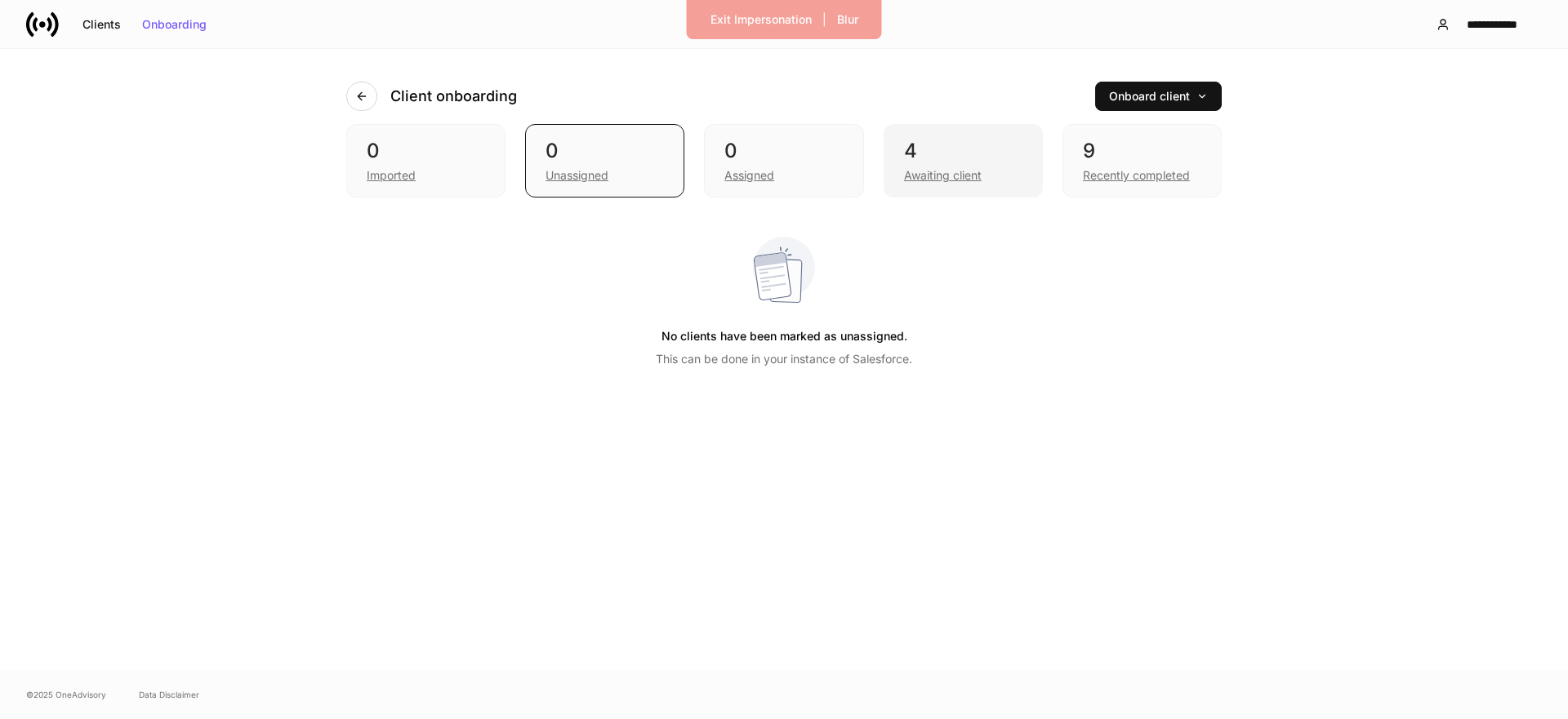
click at [960, 158] on div "4" at bounding box center [963, 150] width 118 height 26
drag, startPoint x: 1090, startPoint y: 165, endPoint x: 859, endPoint y: 213, distance: 235.9
click at [1087, 166] on div "Recently completed" at bounding box center [1141, 173] width 118 height 19
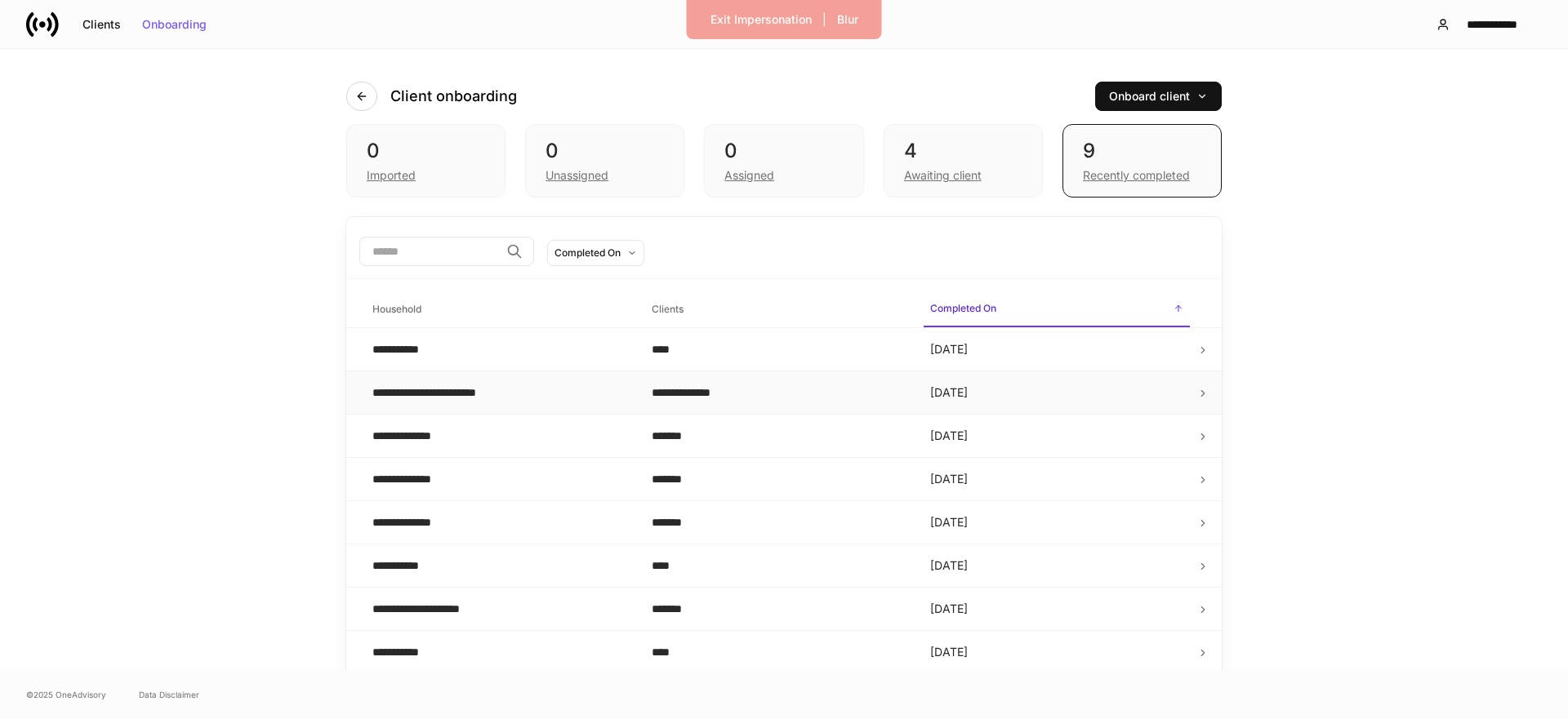
click at [434, 390] on div "**********" at bounding box center [445, 392] width 144 height 16
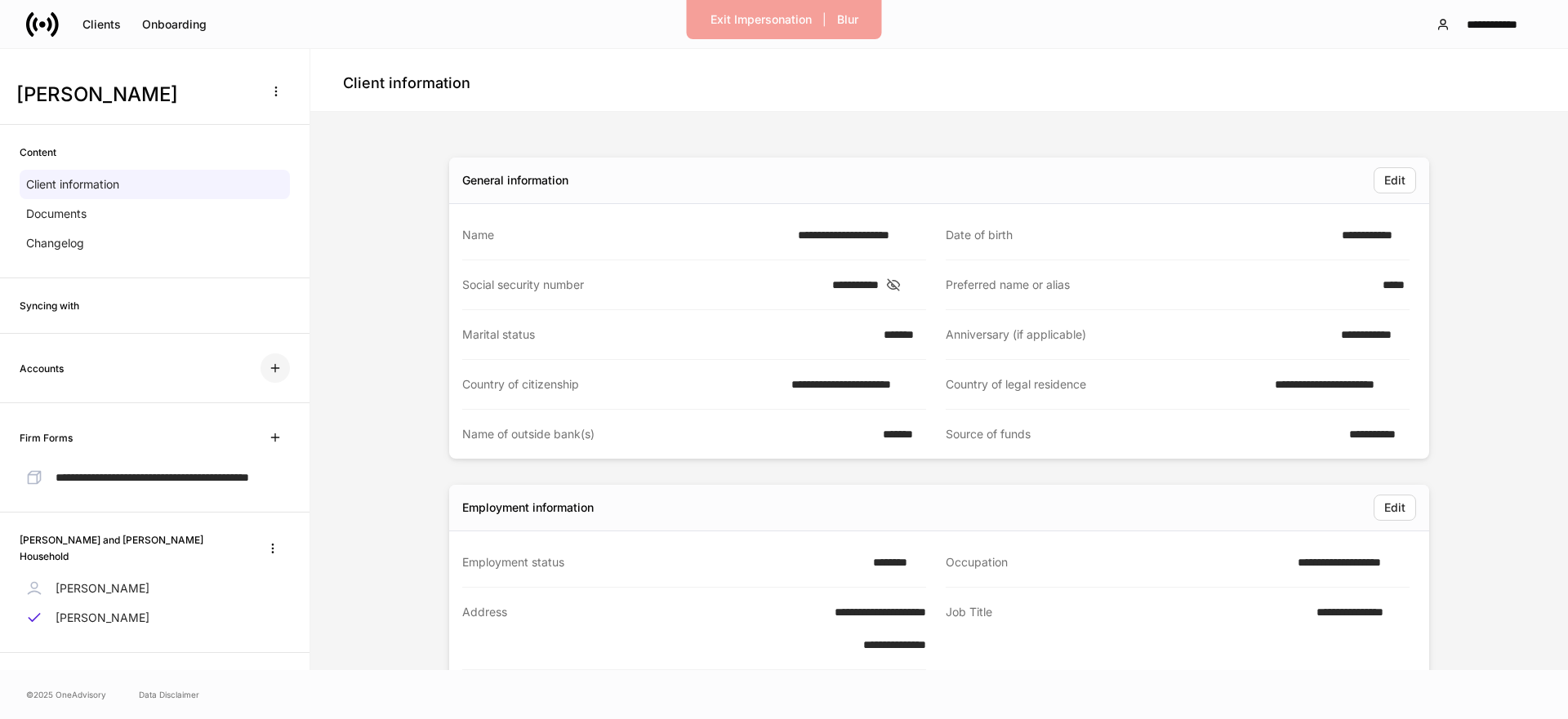
click at [278, 369] on icon "button" at bounding box center [275, 369] width 8 height 8
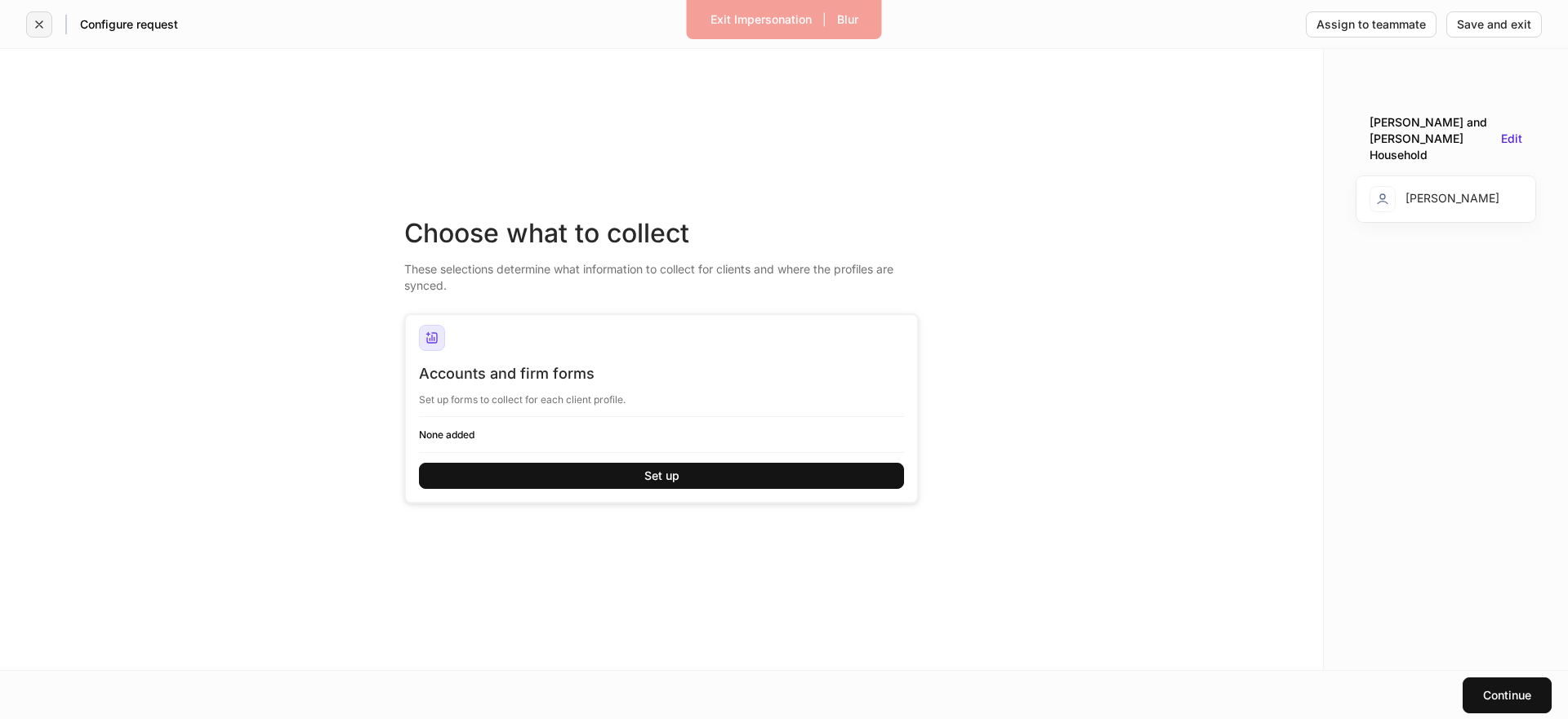
click at [47, 28] on button "button" at bounding box center [39, 24] width 26 height 26
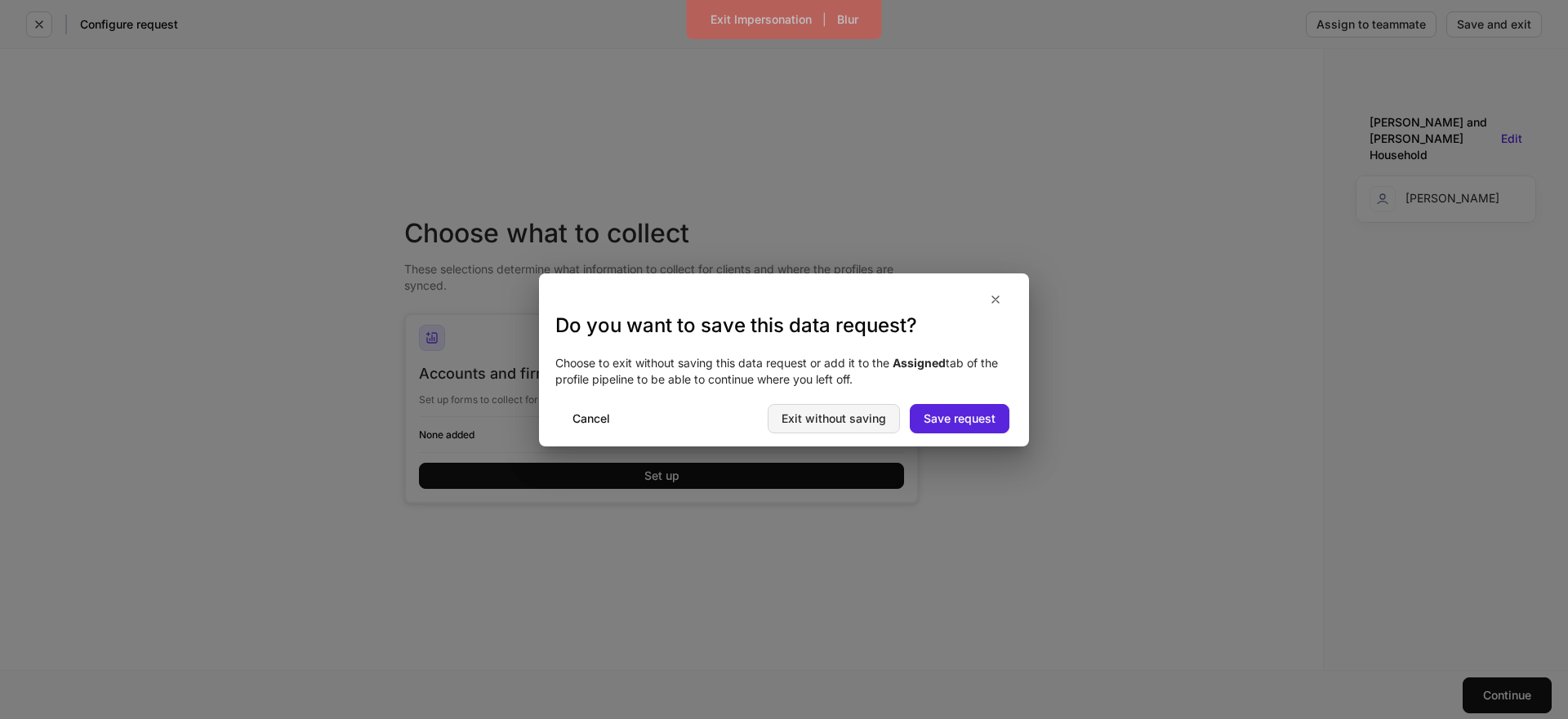
click at [868, 416] on div "Exit without saving" at bounding box center [833, 419] width 105 height 12
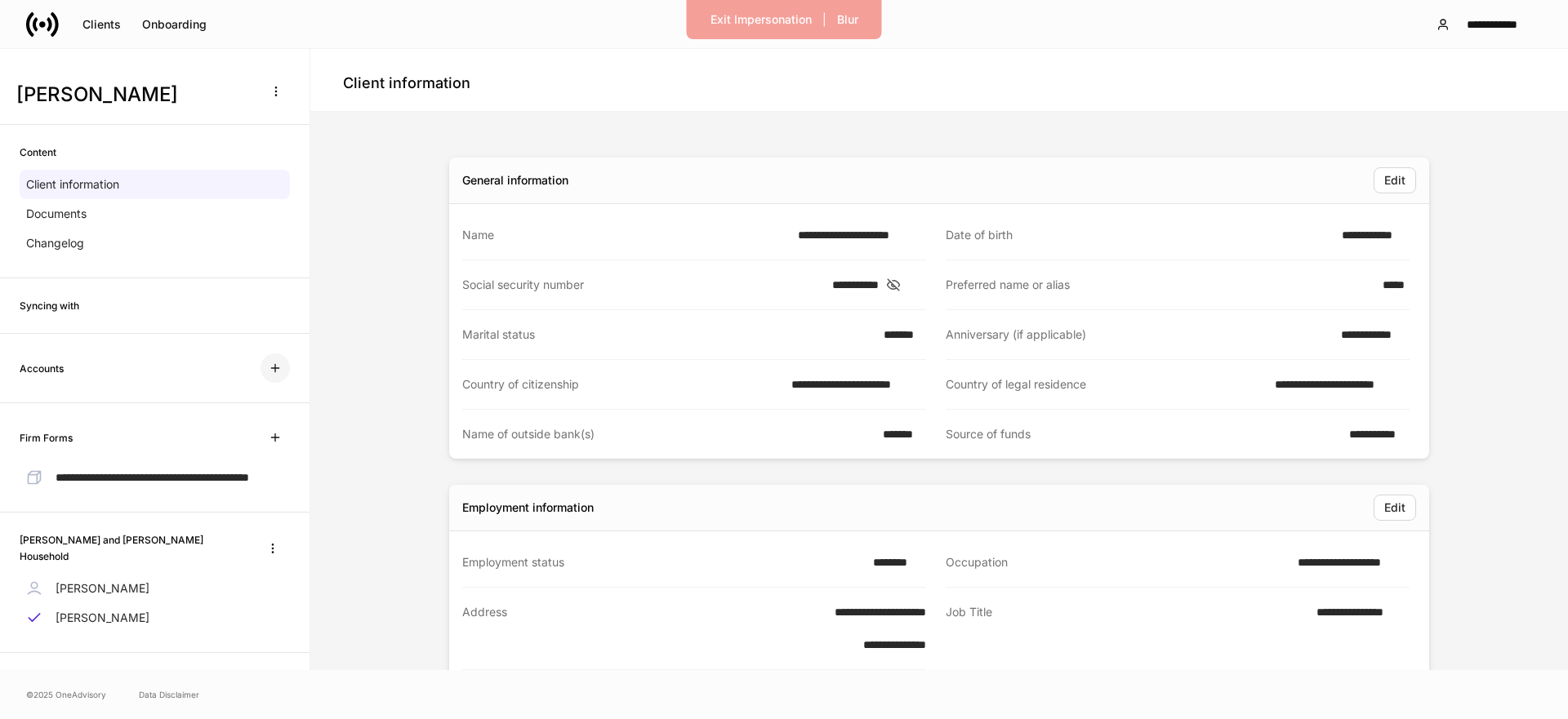
click at [276, 372] on icon "button" at bounding box center [275, 369] width 13 height 13
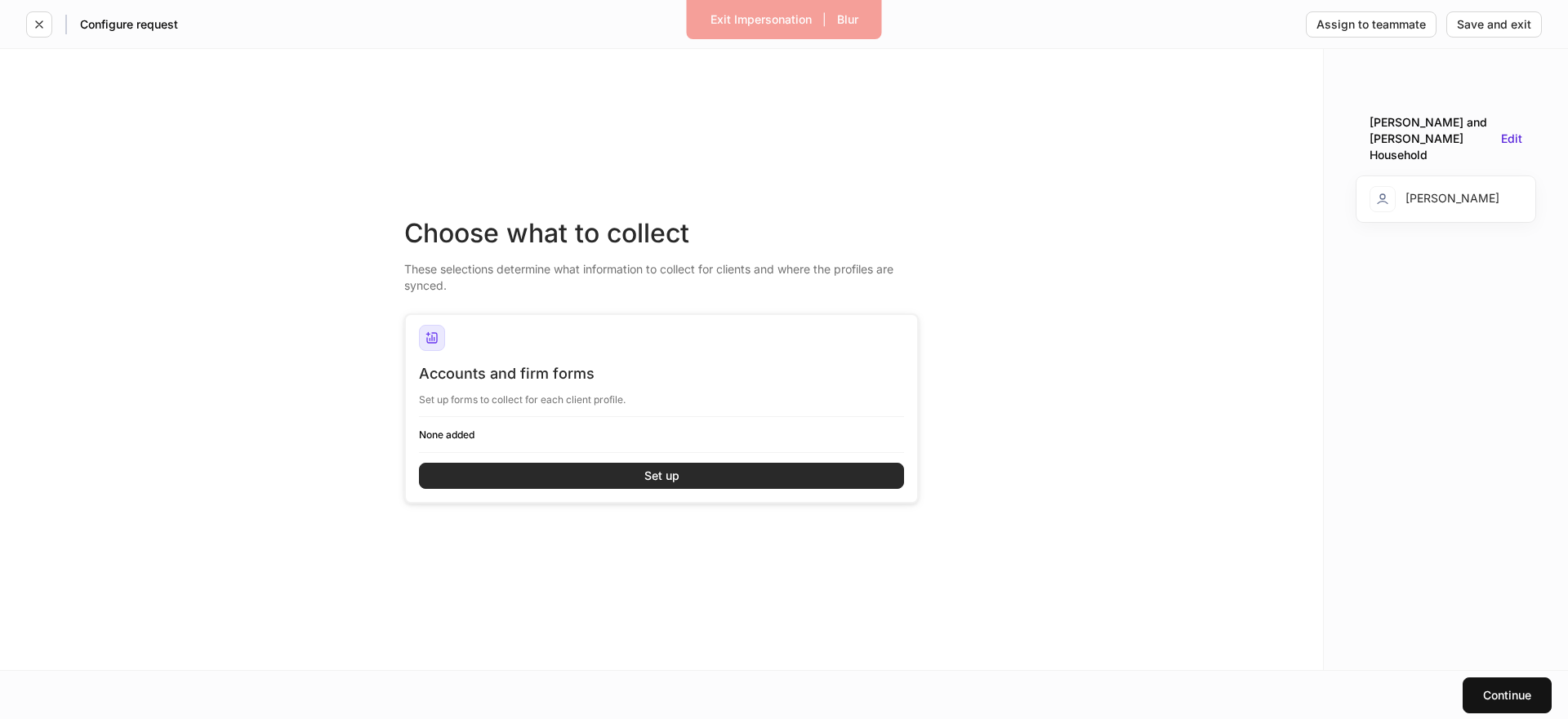
drag, startPoint x: 1516, startPoint y: 132, endPoint x: 756, endPoint y: 470, distance: 831.8
click at [851, 462] on div "Choose what to collect These selections determine what information to collect f…" at bounding box center [784, 359] width 1568 height 621
